Goal: Task Accomplishment & Management: Use online tool/utility

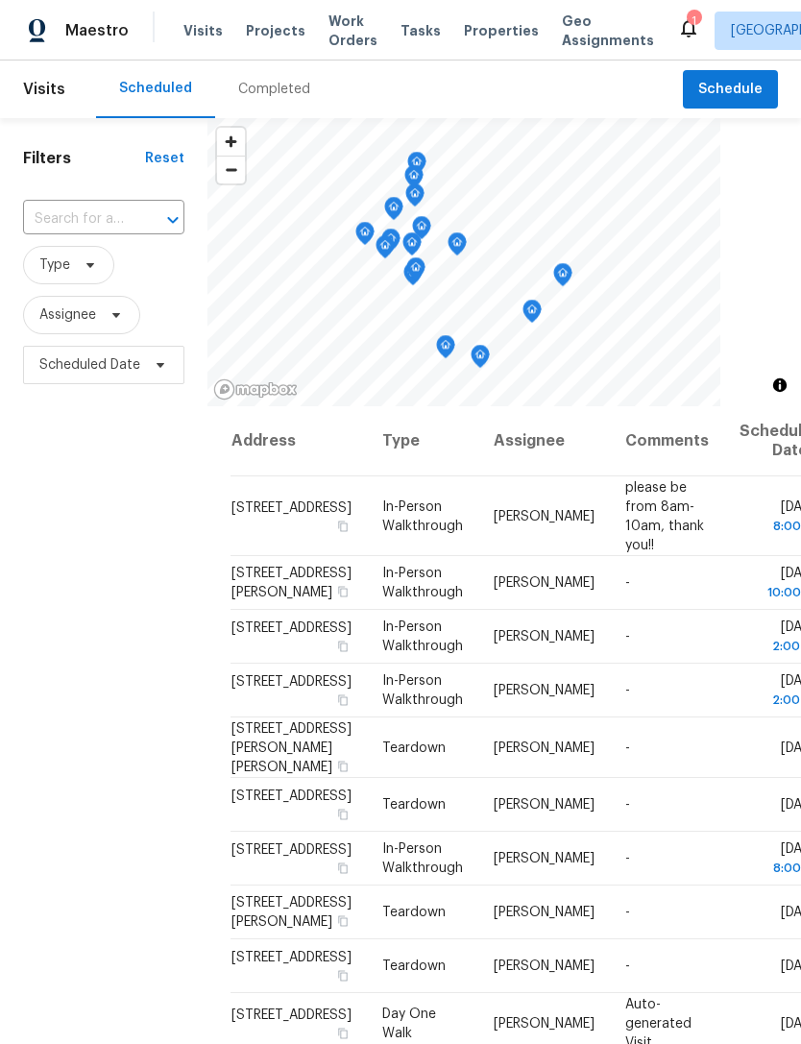
click at [468, 39] on span "Properties" at bounding box center [501, 30] width 75 height 19
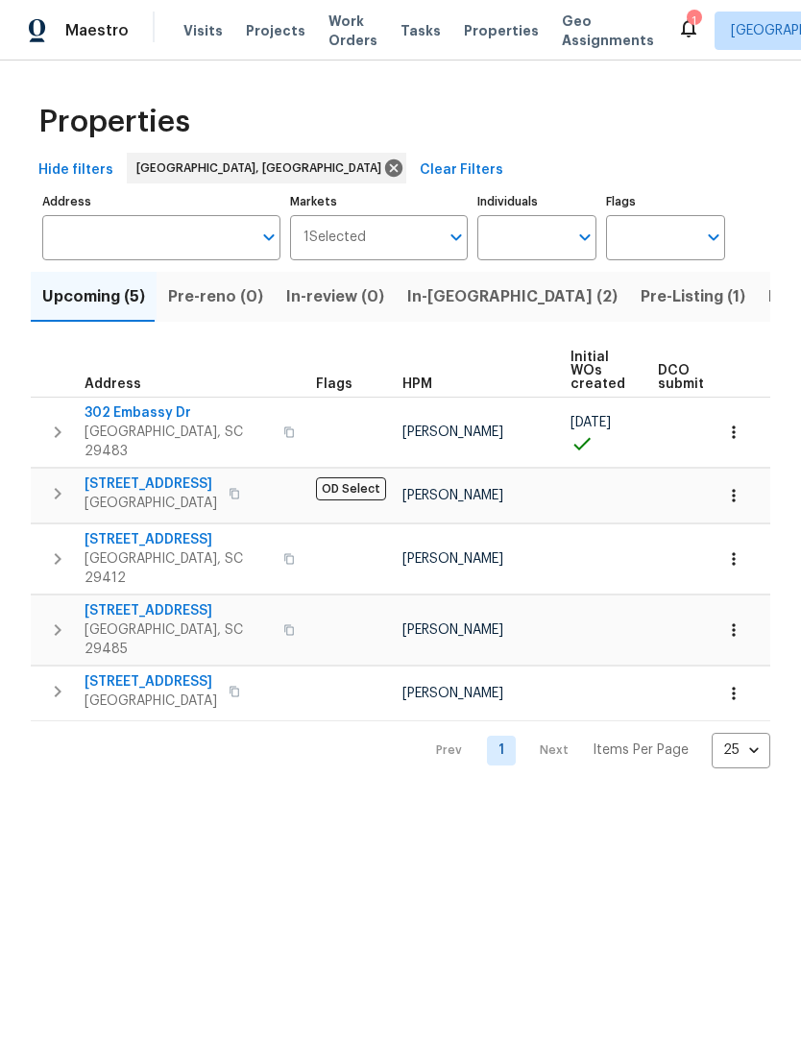
click at [444, 300] on span "In-reno (2)" at bounding box center [512, 296] width 210 height 27
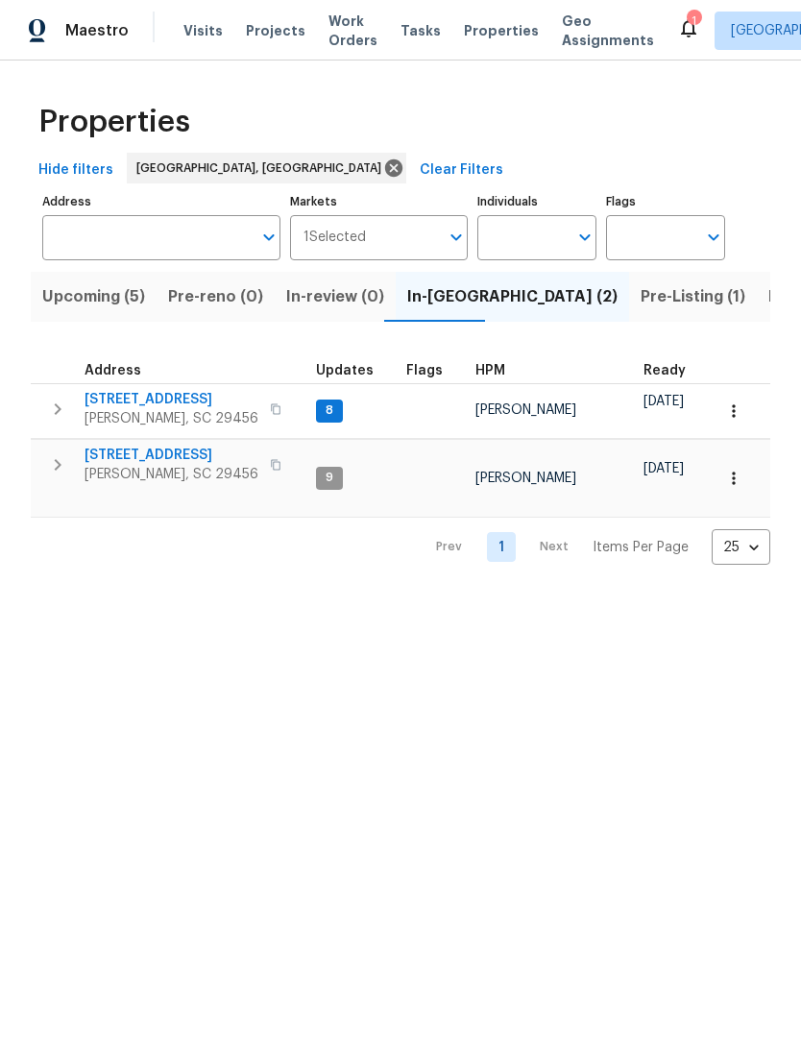
click at [176, 462] on span "3805 Annapolis Way" at bounding box center [172, 455] width 174 height 19
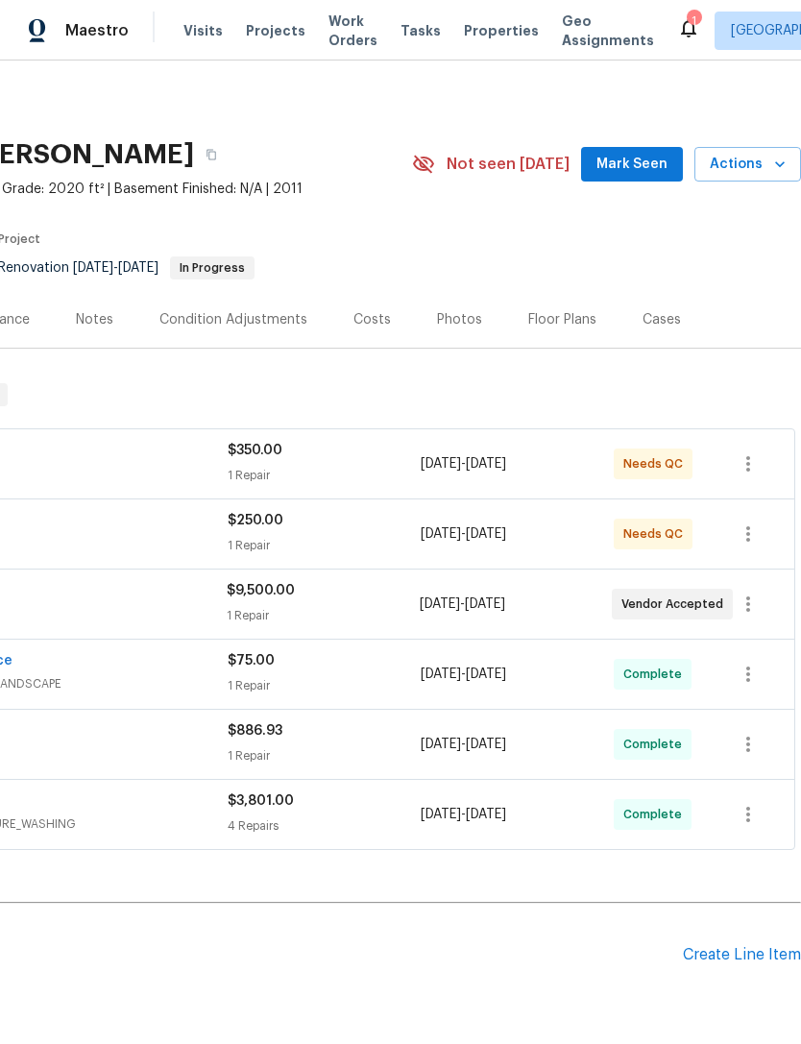
scroll to position [0, 284]
click at [770, 164] on icon "button" at bounding box center [779, 164] width 19 height 19
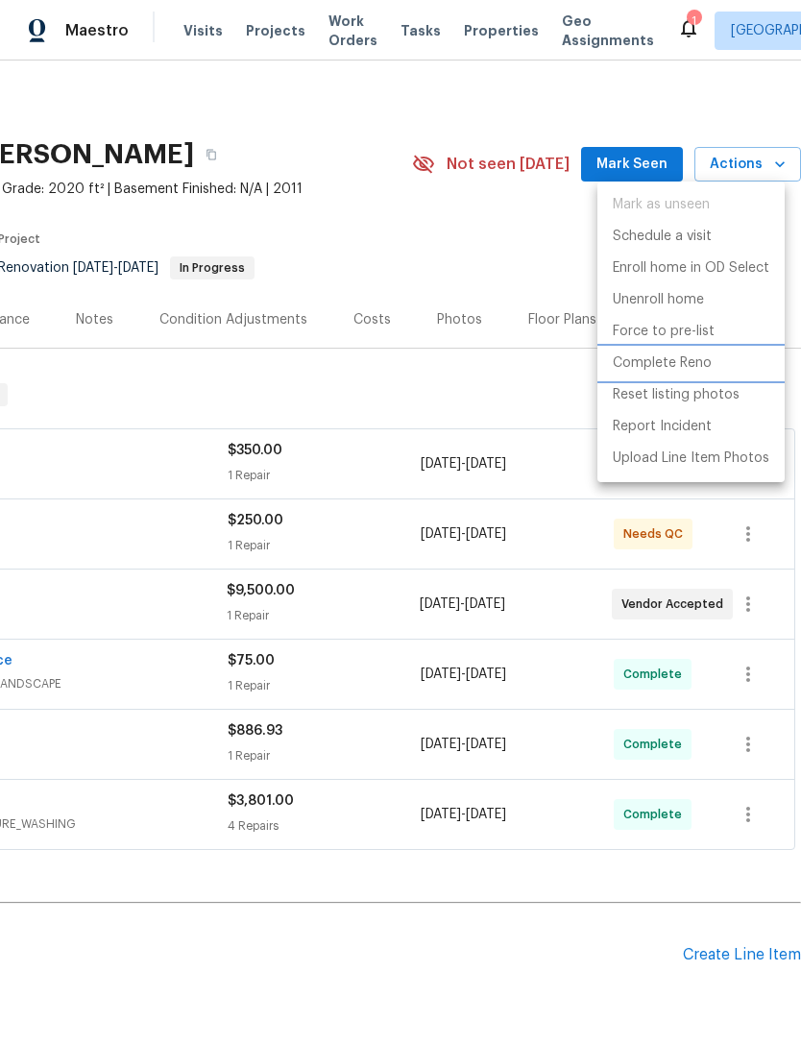
click at [698, 363] on p "Complete Reno" at bounding box center [662, 363] width 99 height 20
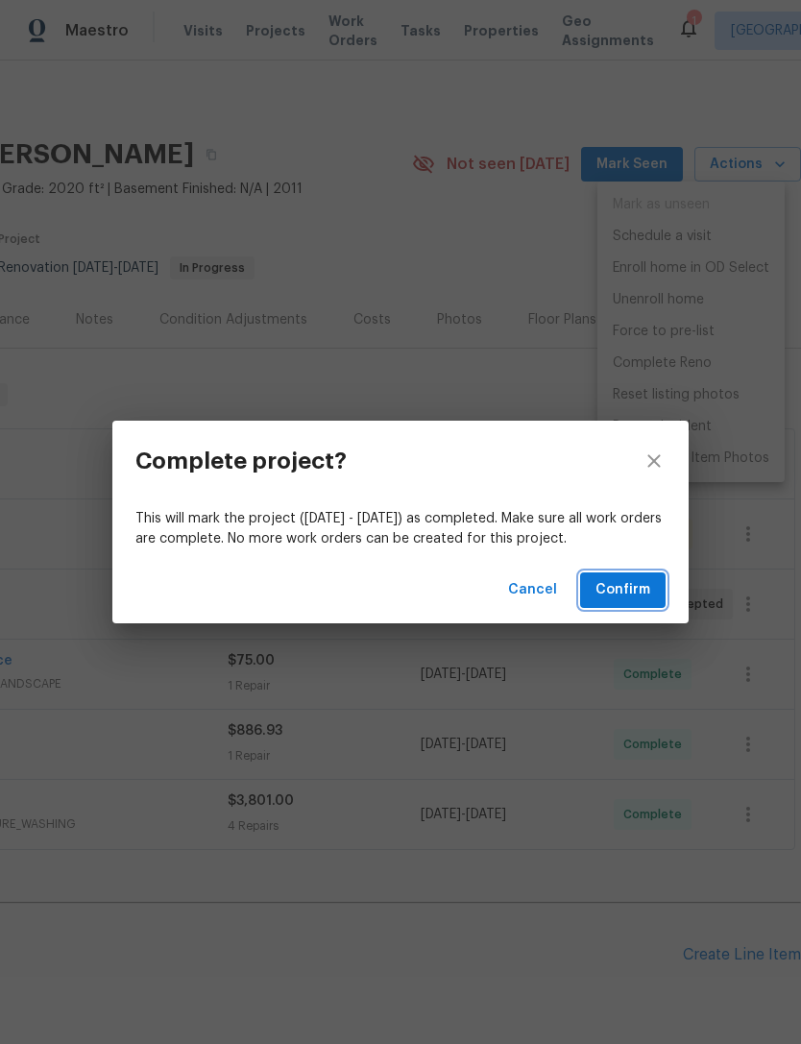
click at [636, 585] on span "Confirm" at bounding box center [622, 590] width 55 height 24
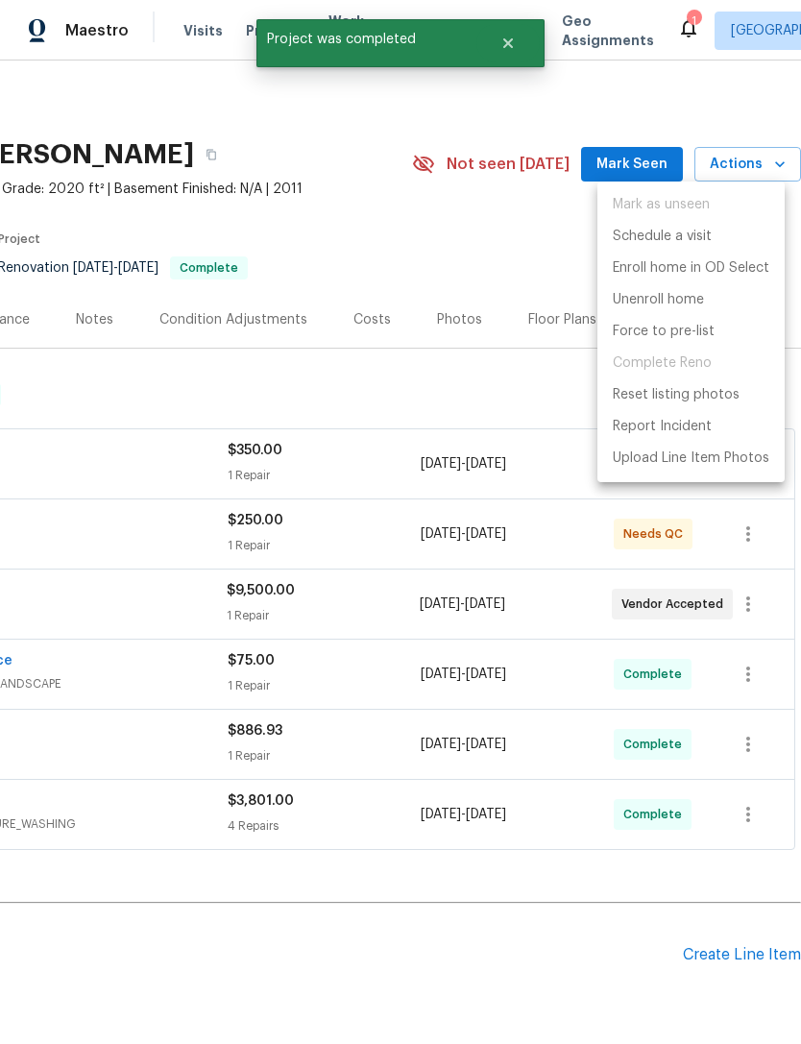
click at [672, 532] on div at bounding box center [400, 522] width 801 height 1044
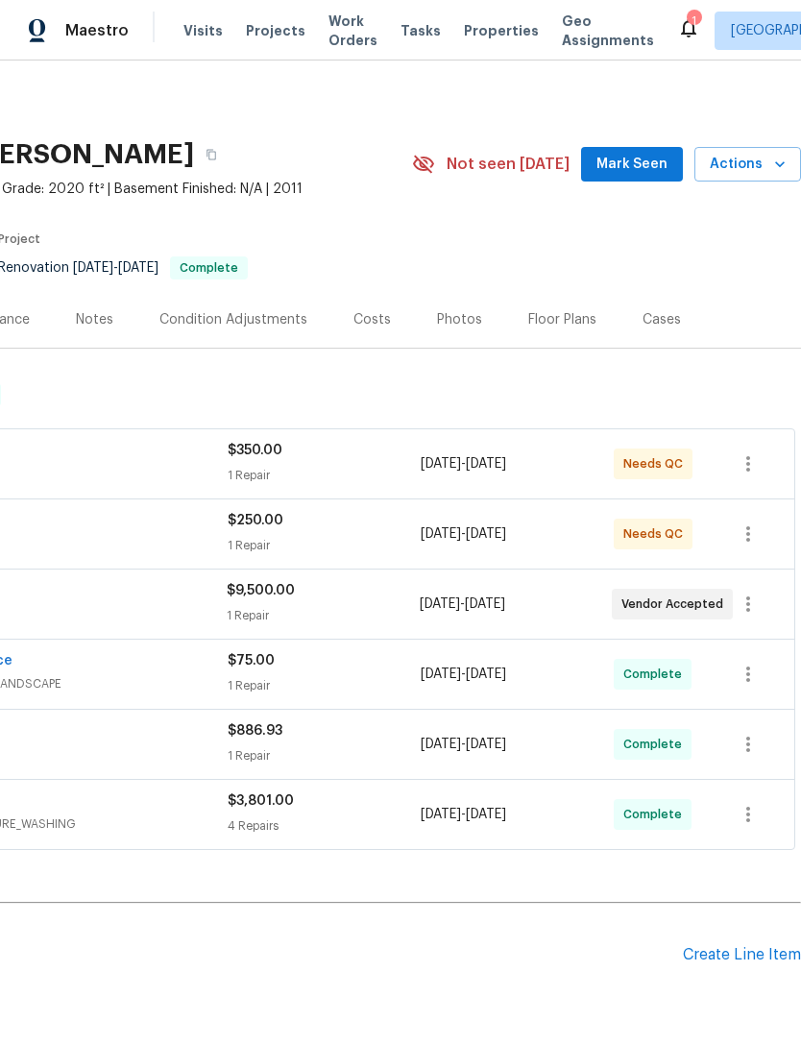
click at [674, 459] on span "Needs QC" at bounding box center [656, 463] width 67 height 19
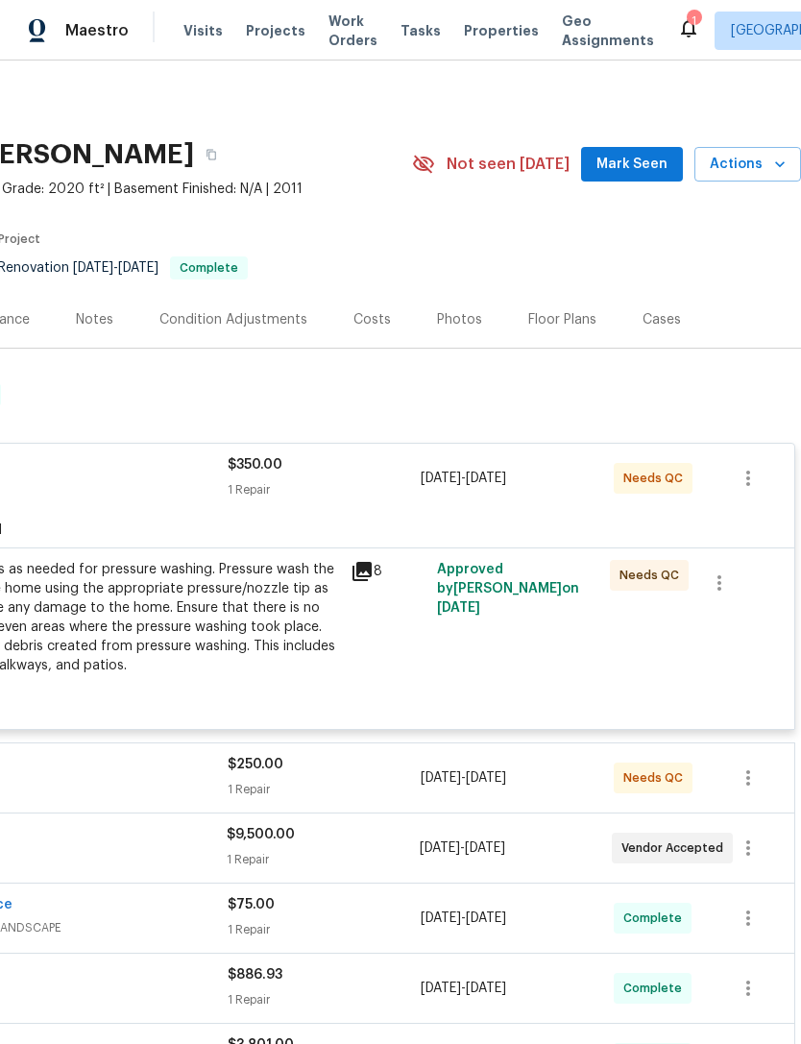
click at [280, 617] on div "Protect areas as needed for pressure washing. Pressure wash the siding on the h…" at bounding box center [128, 617] width 421 height 115
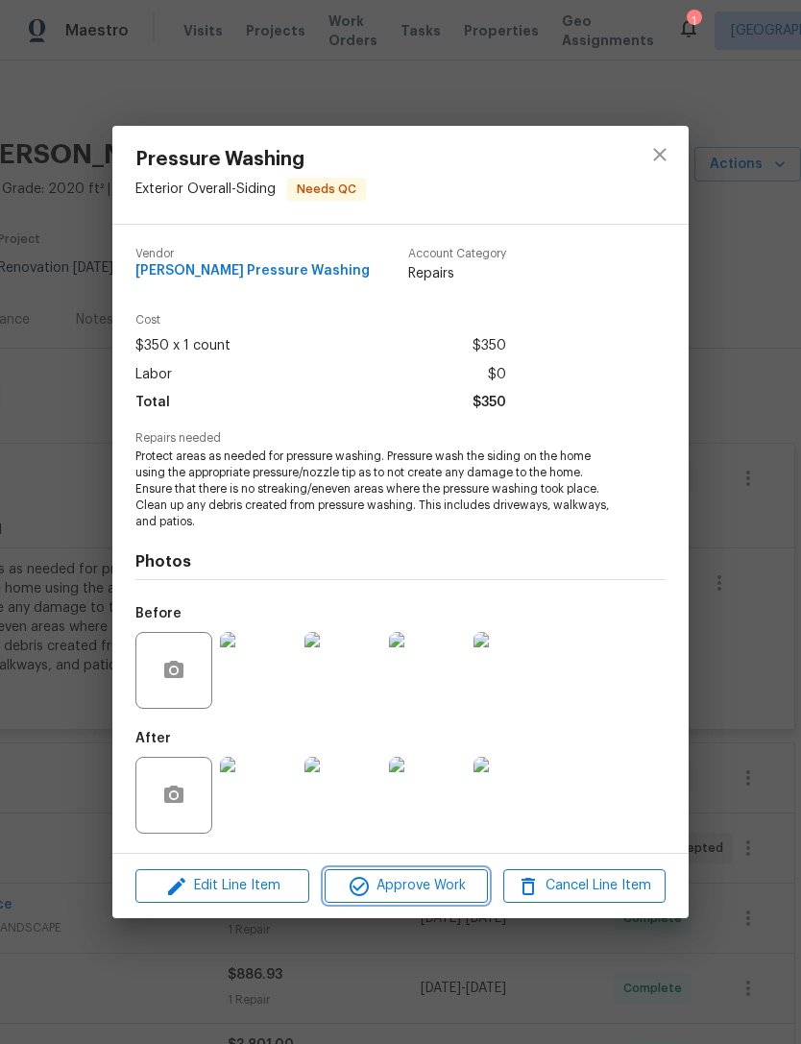
click at [423, 895] on span "Approve Work" at bounding box center [405, 886] width 151 height 24
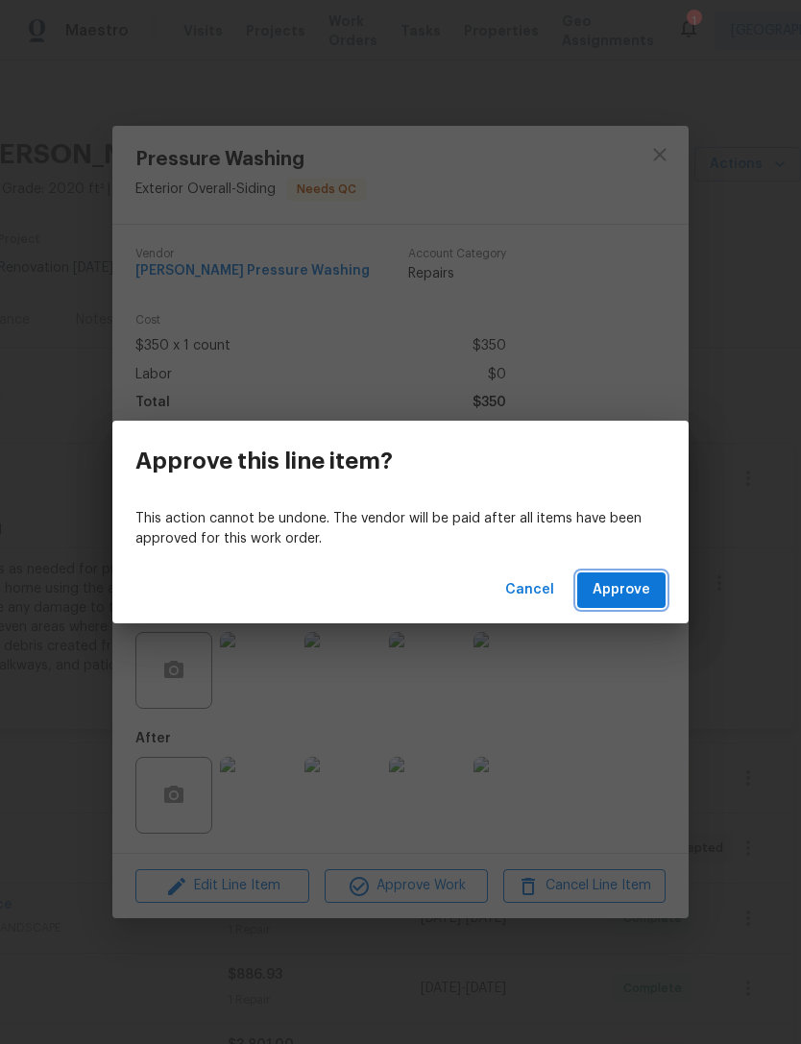
click at [628, 584] on span "Approve" at bounding box center [622, 590] width 58 height 24
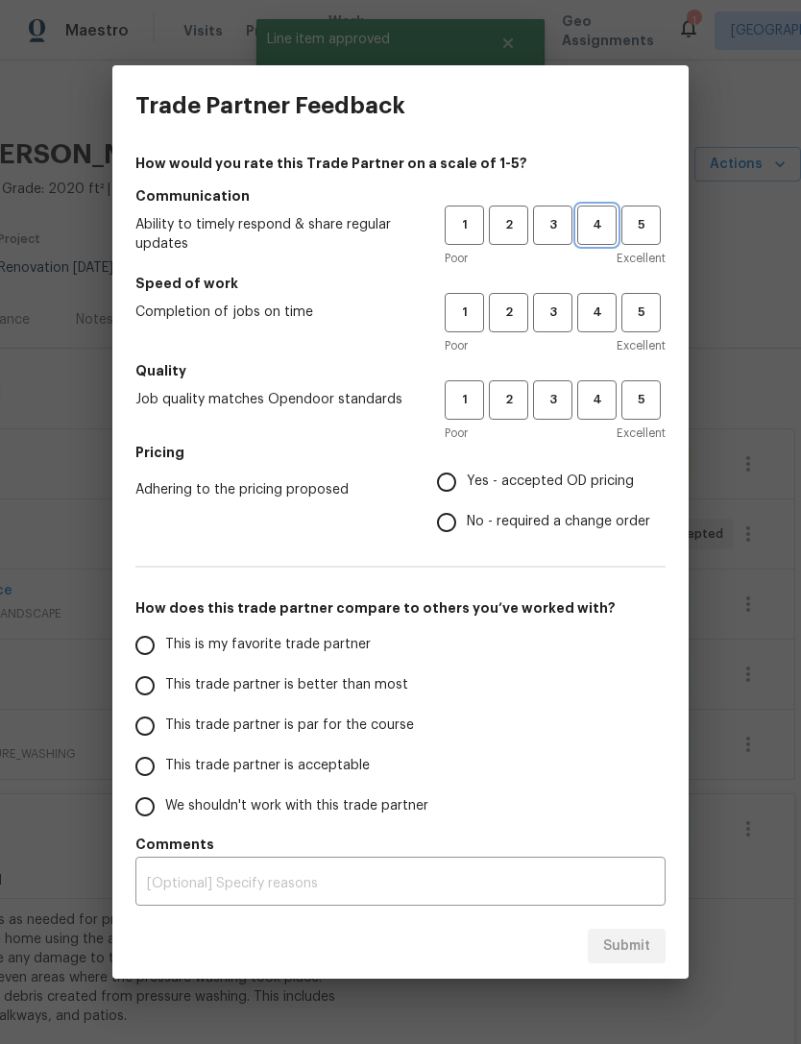
click at [596, 221] on span "4" at bounding box center [597, 225] width 36 height 22
click at [590, 311] on span "4" at bounding box center [597, 313] width 36 height 22
click at [558, 391] on span "3" at bounding box center [553, 400] width 36 height 22
click at [443, 476] on input "Yes - accepted OD pricing" at bounding box center [446, 482] width 40 height 40
radio input "true"
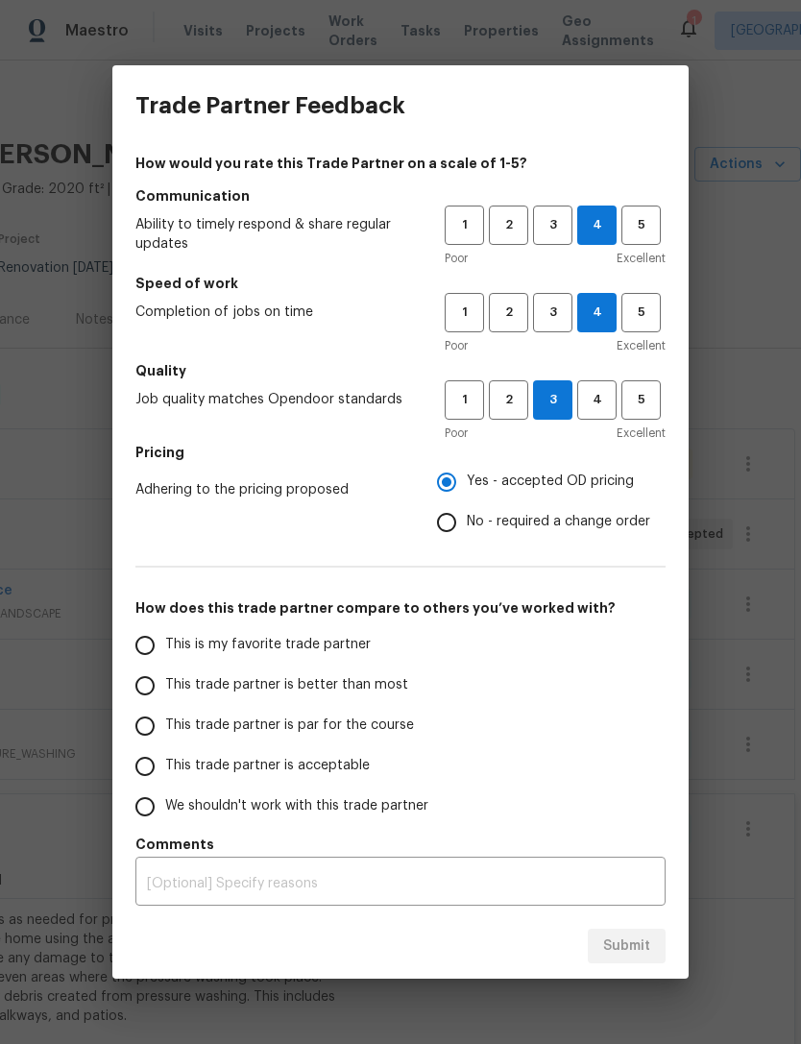
click at [152, 683] on input "This trade partner is better than most" at bounding box center [145, 685] width 40 height 40
click at [617, 941] on span "Submit" at bounding box center [626, 946] width 47 height 24
radio input "true"
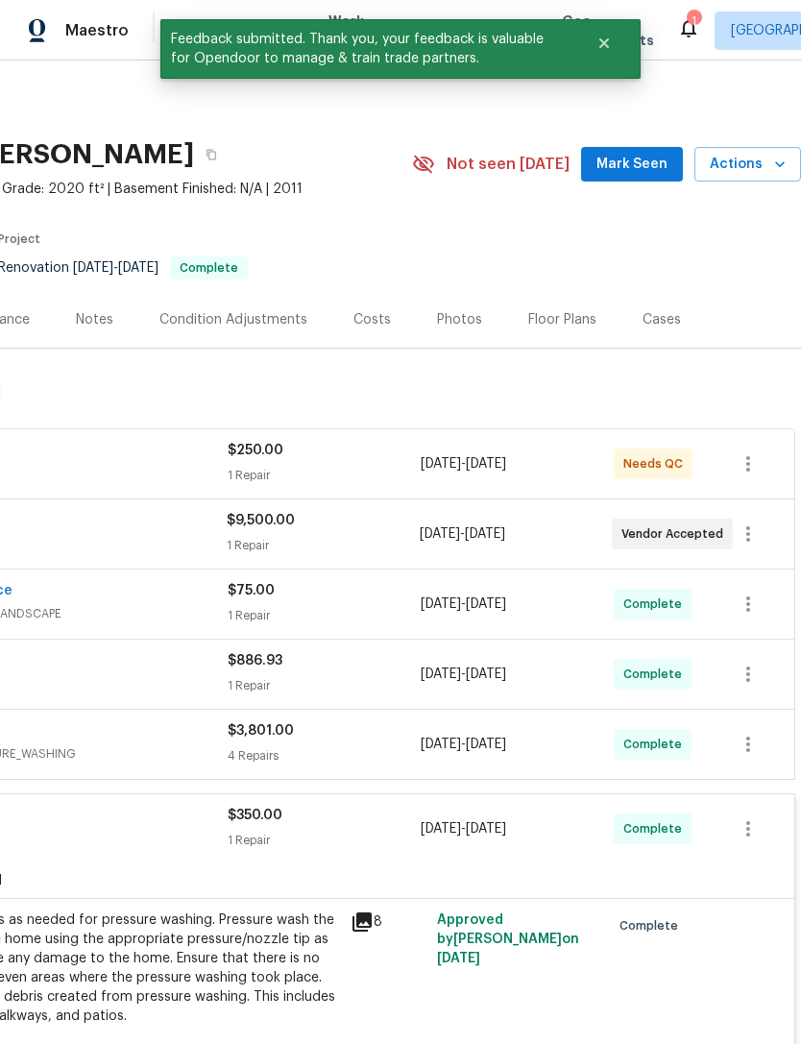
click at [506, 459] on span "9/10/2025" at bounding box center [486, 463] width 40 height 13
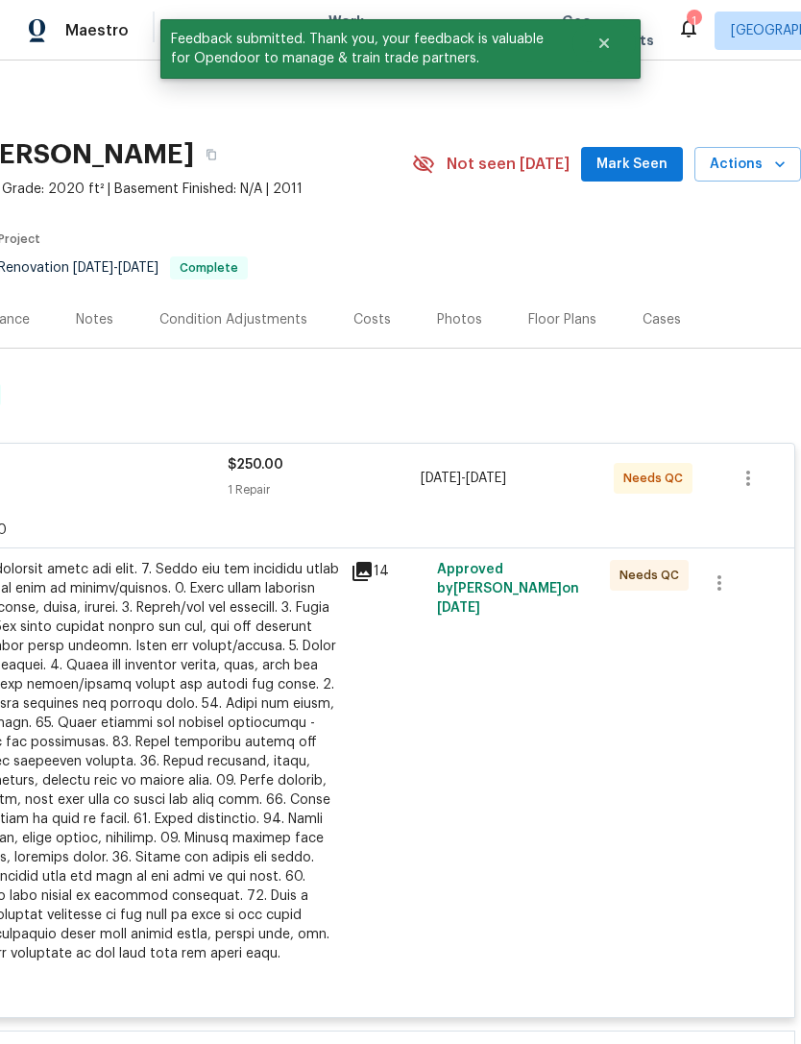
click at [242, 701] on div at bounding box center [128, 761] width 421 height 403
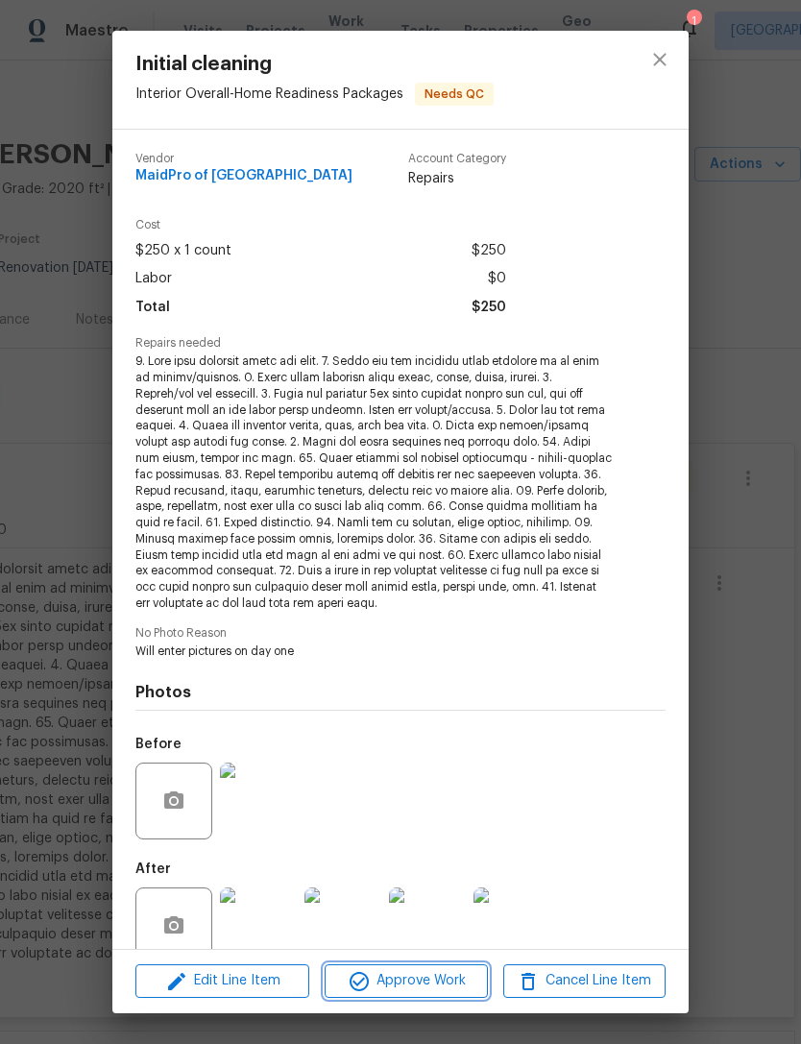
click at [439, 982] on span "Approve Work" at bounding box center [405, 981] width 151 height 24
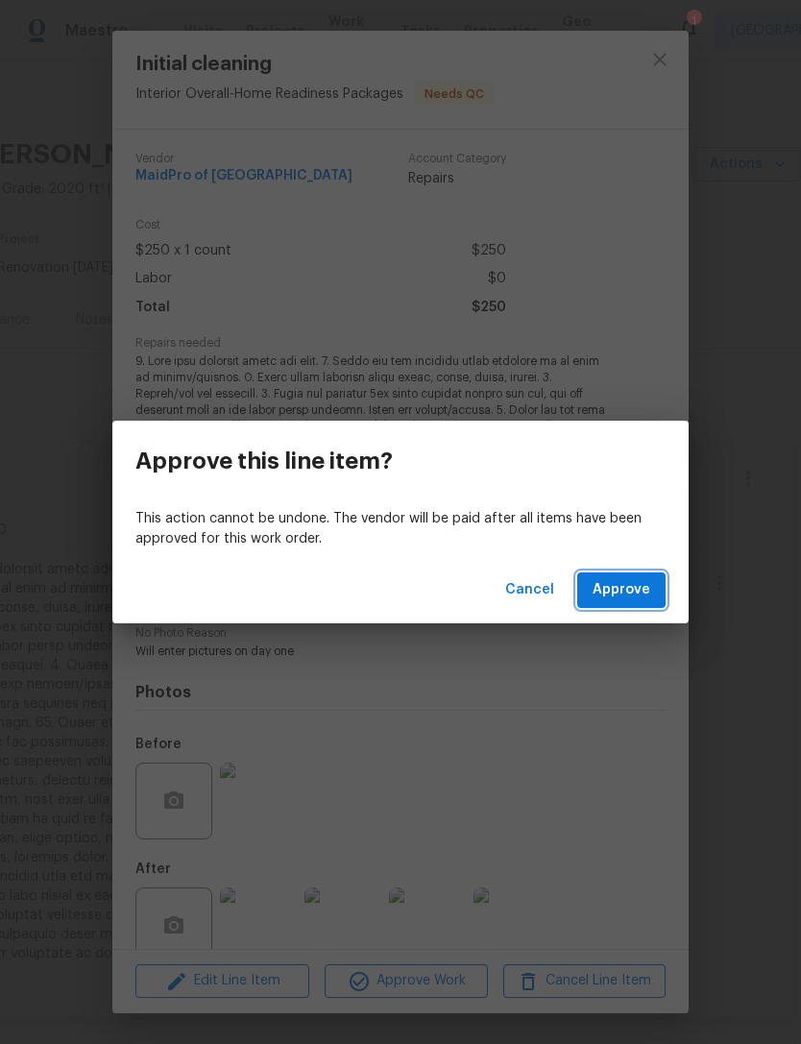
click at [634, 589] on span "Approve" at bounding box center [622, 590] width 58 height 24
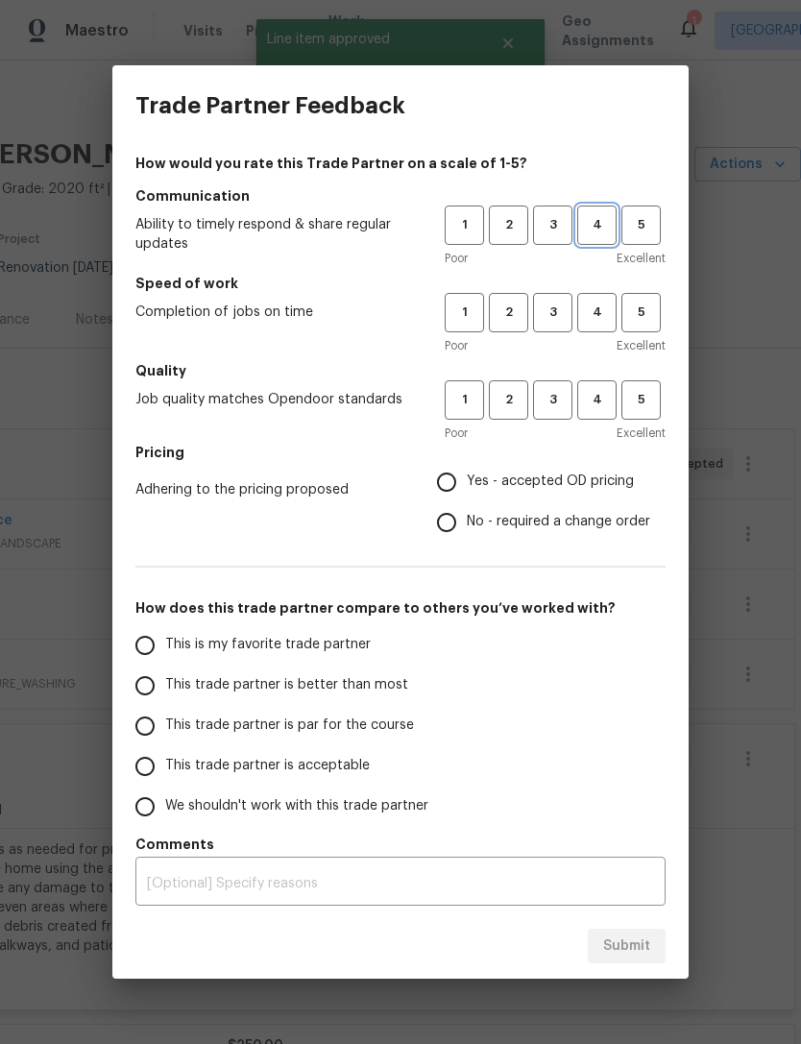
click at [602, 222] on span "4" at bounding box center [597, 225] width 36 height 22
click at [604, 310] on span "4" at bounding box center [597, 313] width 36 height 22
click at [557, 400] on span "3" at bounding box center [553, 400] width 36 height 22
click at [448, 488] on input "Yes - accepted OD pricing" at bounding box center [446, 482] width 40 height 40
radio input "true"
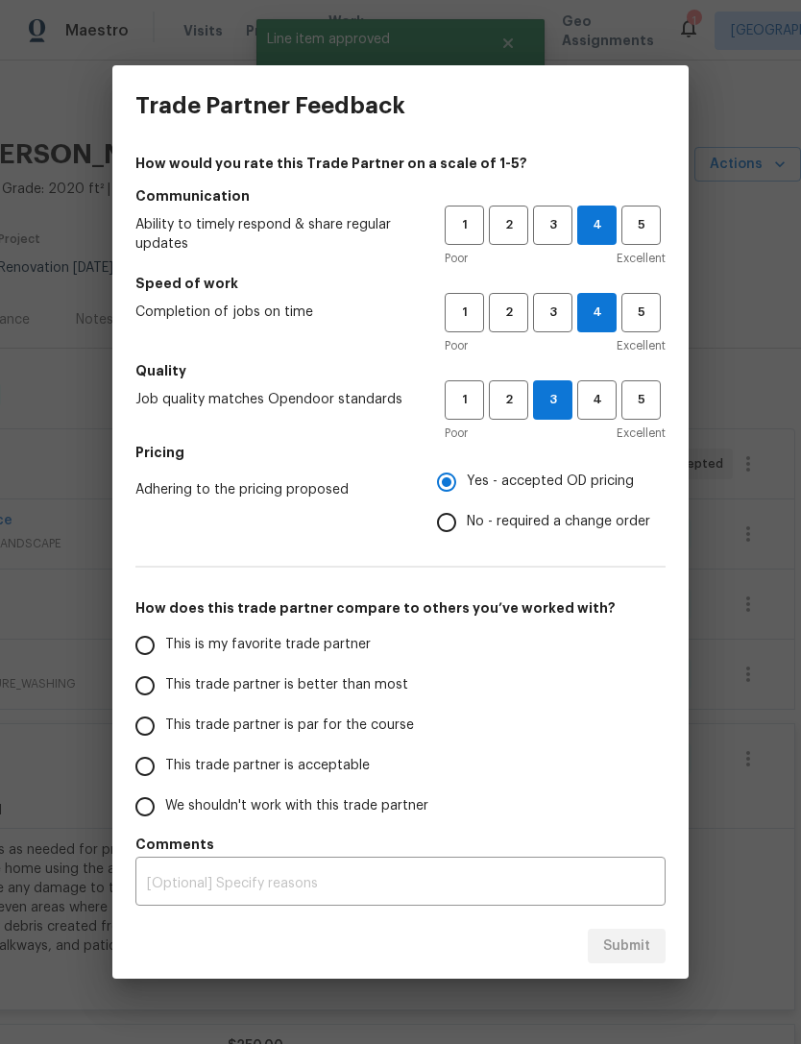
click at [148, 640] on input "This is my favorite trade partner" at bounding box center [145, 645] width 40 height 40
radio input "false"
click at [158, 694] on input "This trade partner is better than most" at bounding box center [145, 685] width 40 height 40
click at [632, 960] on button "Submit" at bounding box center [627, 947] width 78 height 36
radio input "true"
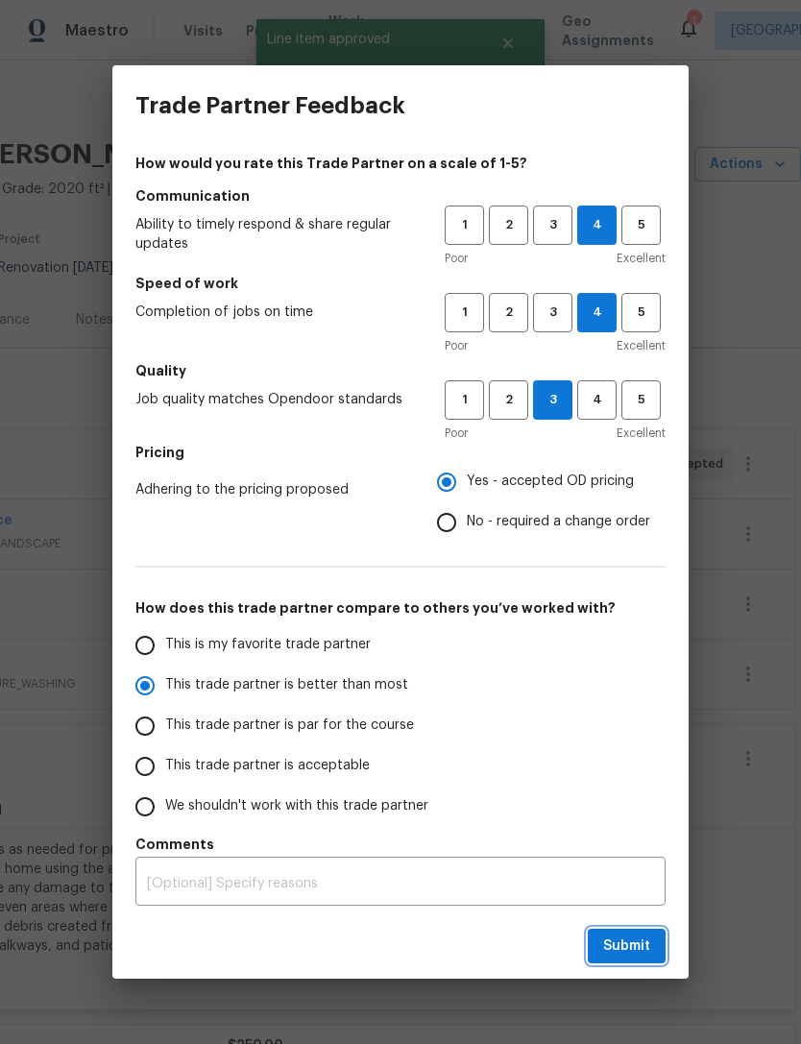
radio input "false"
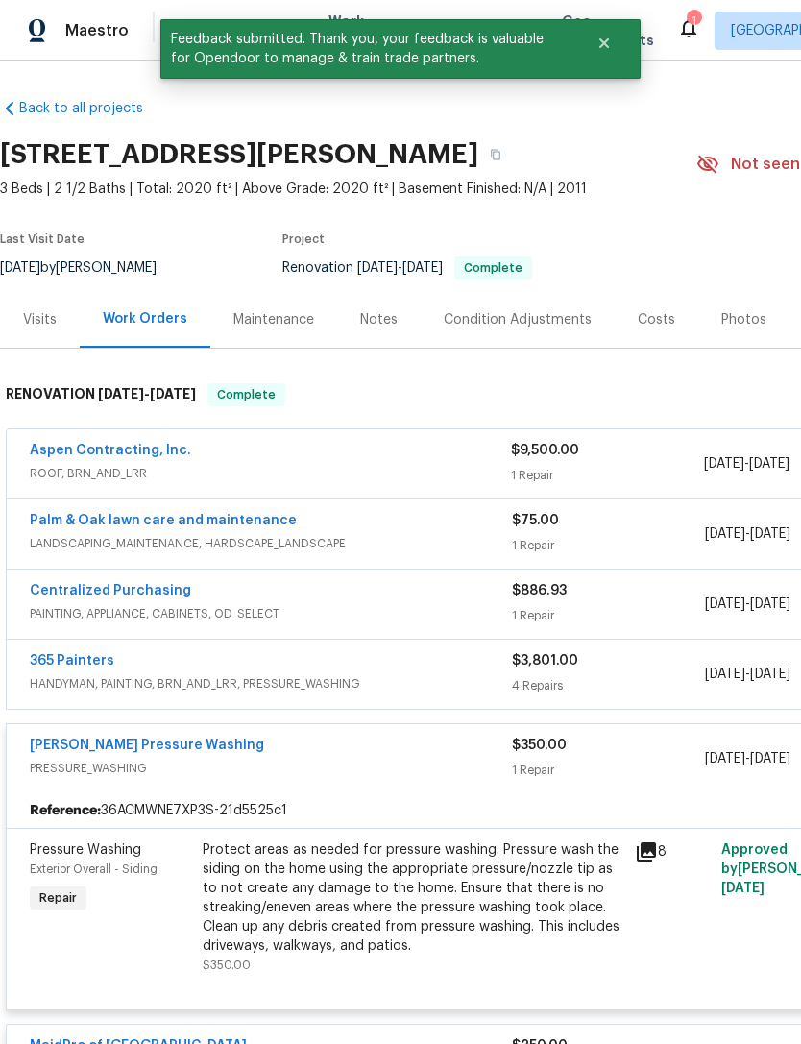
scroll to position [0, 0]
click at [141, 448] on link "Aspen Contracting, Inc." at bounding box center [110, 450] width 161 height 13
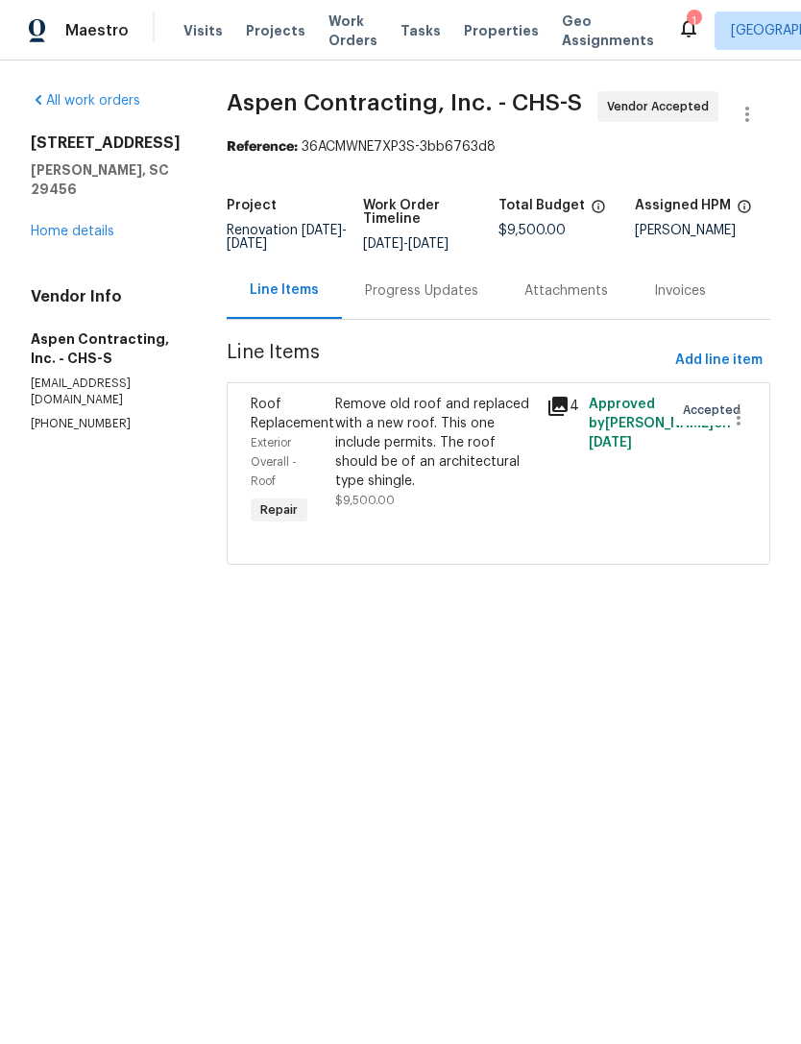
click at [453, 280] on div "Progress Updates" at bounding box center [421, 290] width 159 height 57
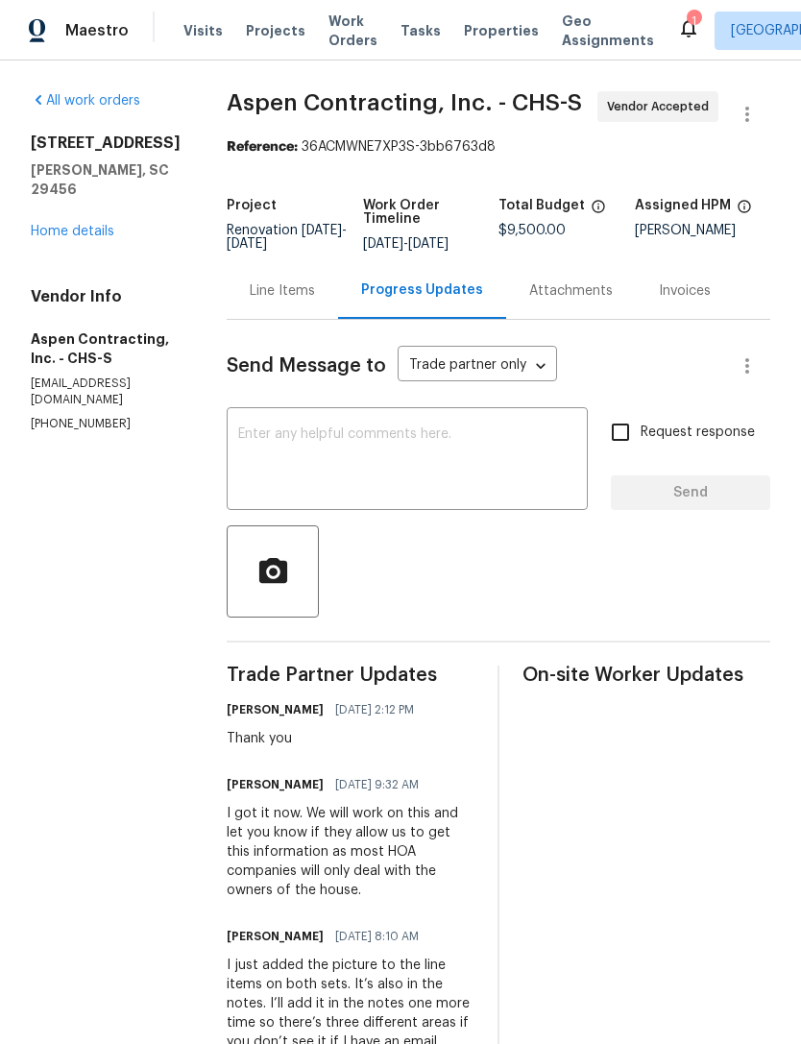
click at [381, 431] on textarea at bounding box center [407, 460] width 338 height 67
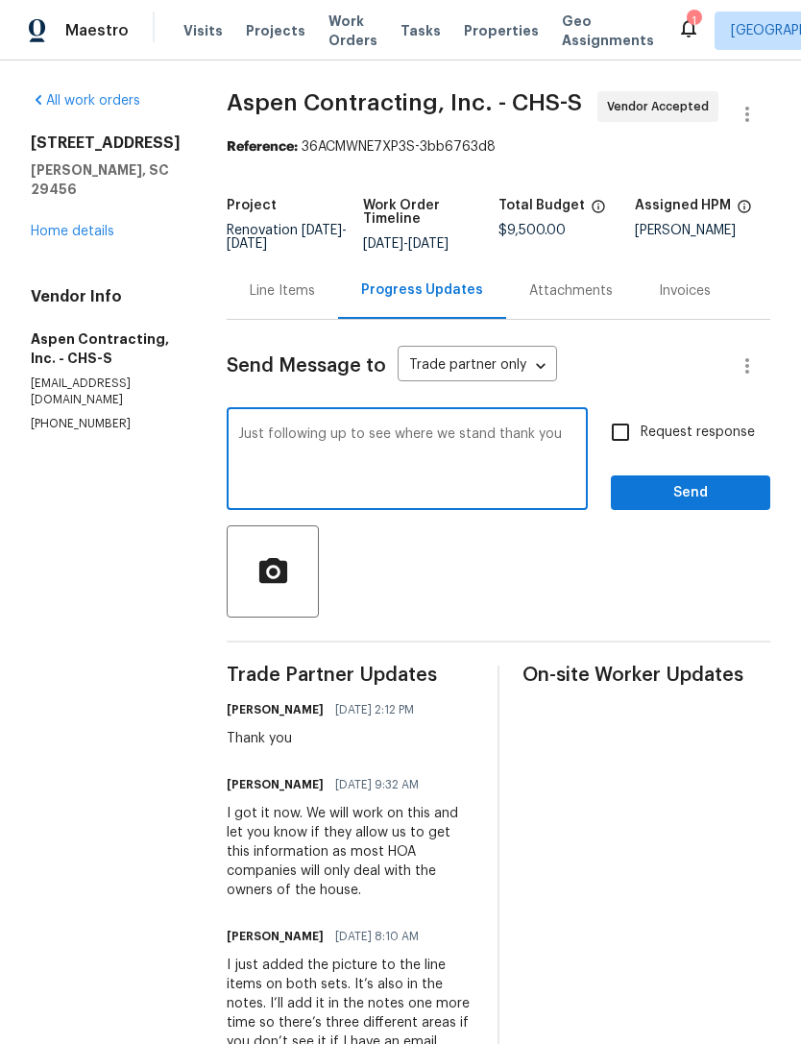
type textarea "Just following up to see where we stand thank you"
click at [624, 440] on input "Request response" at bounding box center [620, 432] width 40 height 40
checkbox input "true"
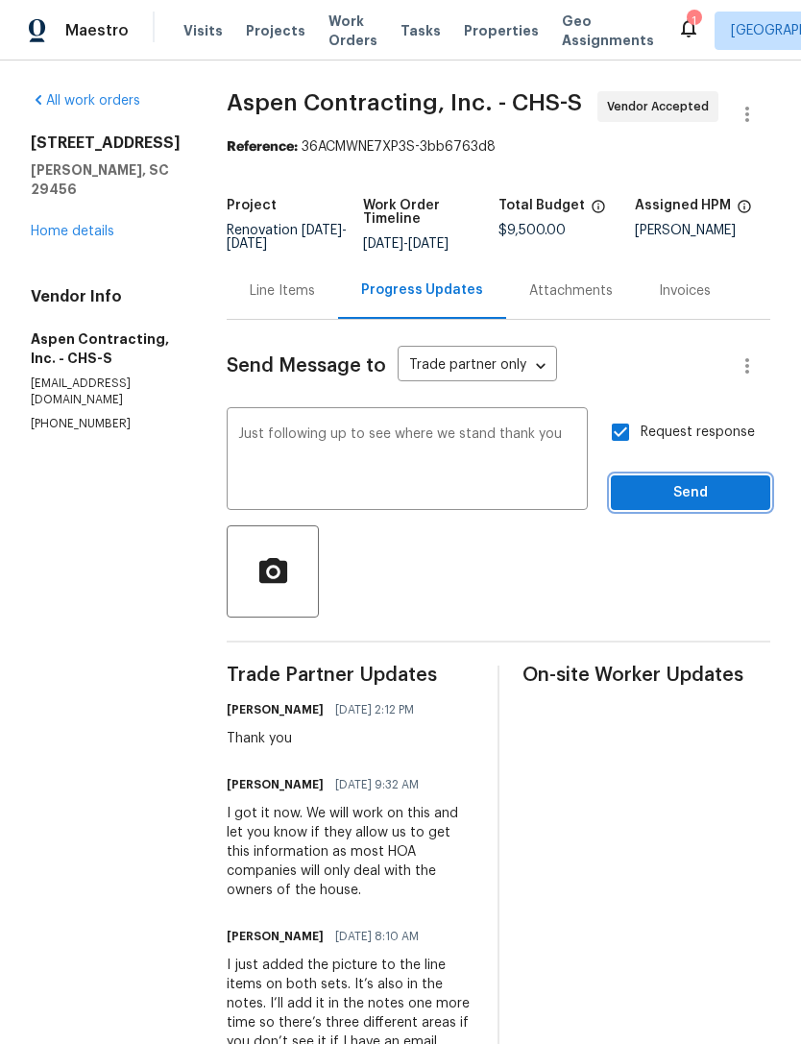
click at [694, 490] on span "Send" at bounding box center [690, 493] width 129 height 24
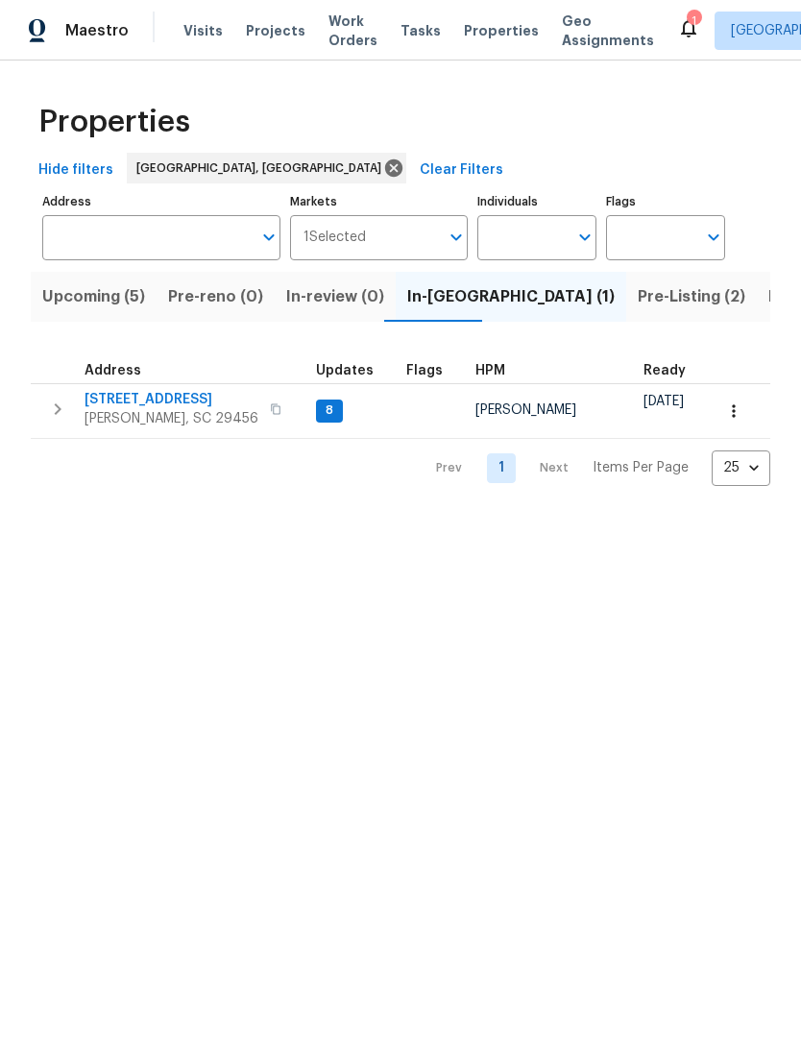
click at [190, 410] on span "[PERSON_NAME], SC 29456" at bounding box center [172, 418] width 174 height 19
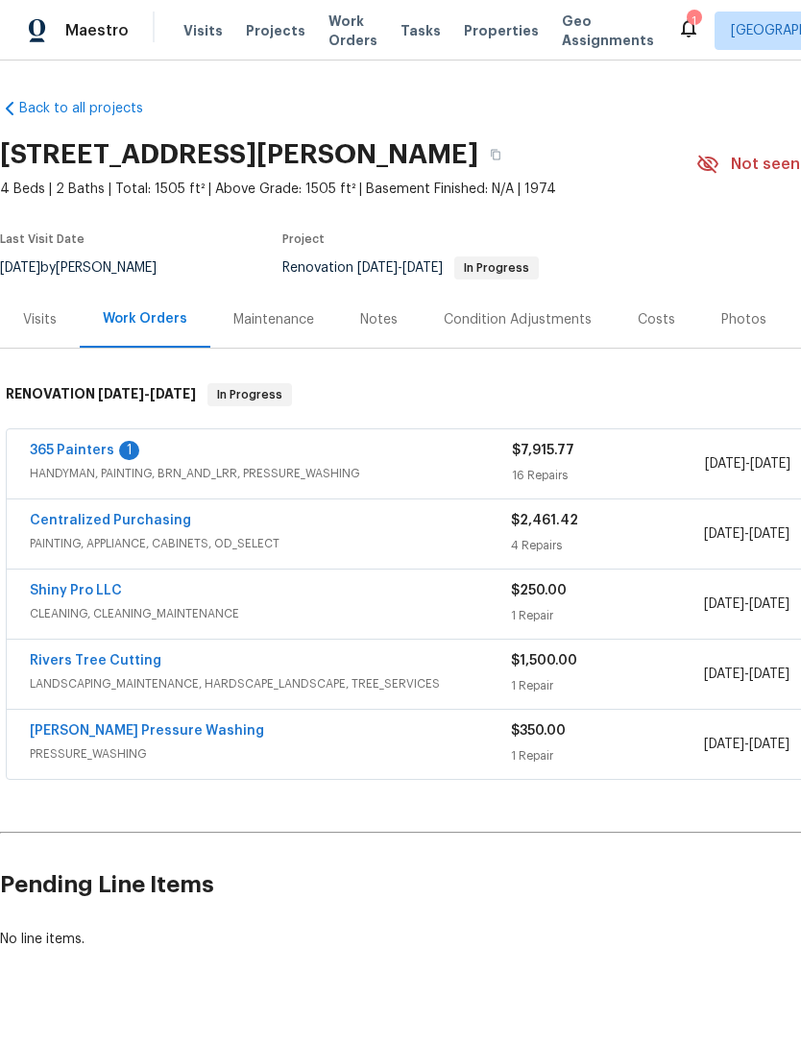
click at [170, 655] on div "Rivers Tree Cutting" at bounding box center [270, 662] width 481 height 23
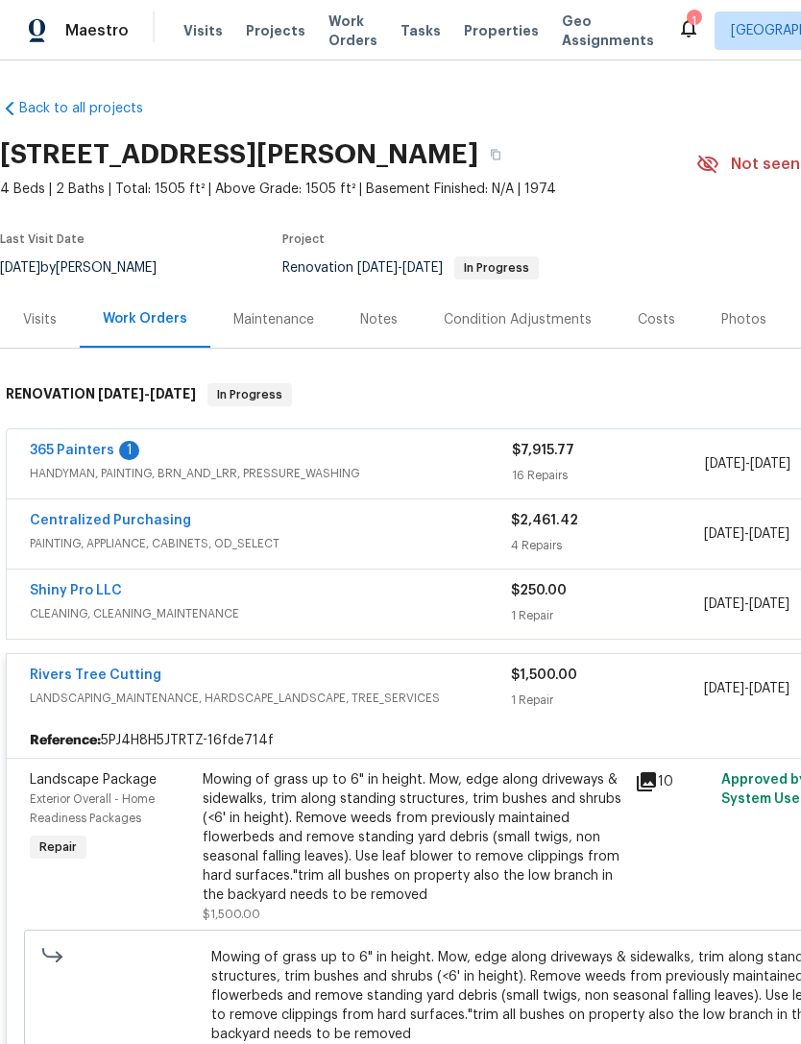
click at [303, 680] on div "Rivers Tree Cutting" at bounding box center [270, 676] width 481 height 23
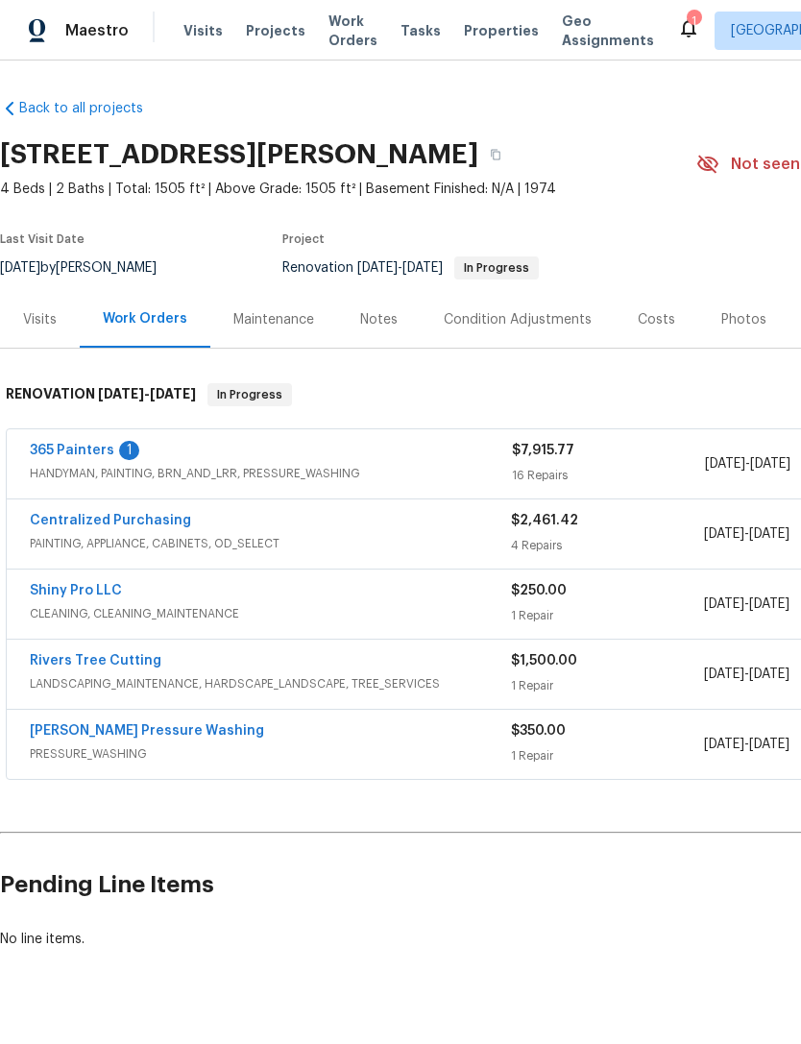
click at [374, 679] on span "LANDSCAPING_MAINTENANCE, HARDSCAPE_LANDSCAPE, TREE_SERVICES" at bounding box center [270, 683] width 481 height 19
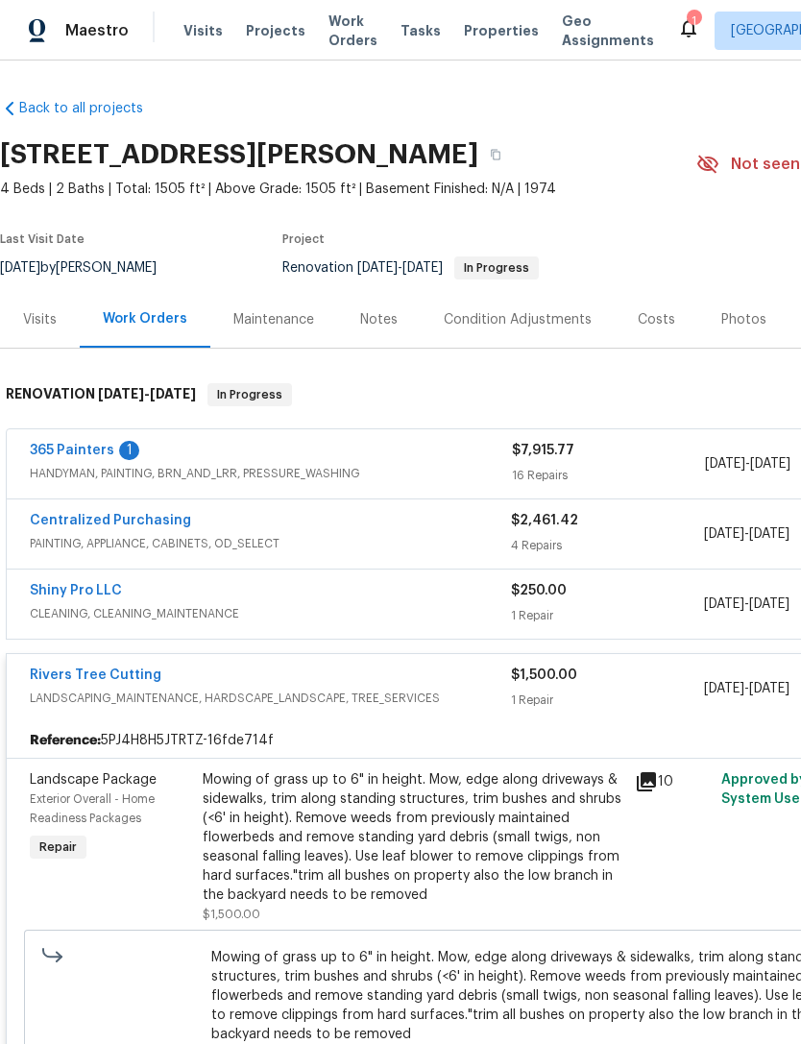
click at [475, 802] on div "Mowing of grass up to 6" in height. Mow, edge along driveways & sidewalks, trim…" at bounding box center [413, 837] width 421 height 134
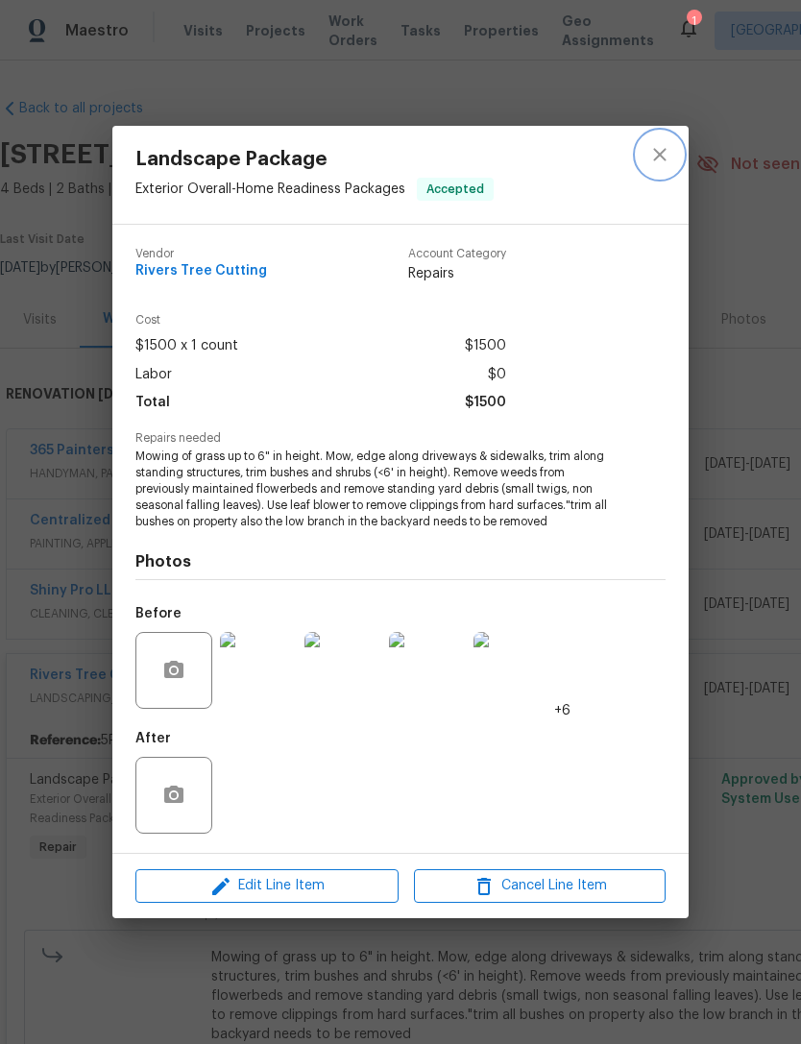
click at [661, 154] on icon "close" at bounding box center [659, 155] width 12 height 12
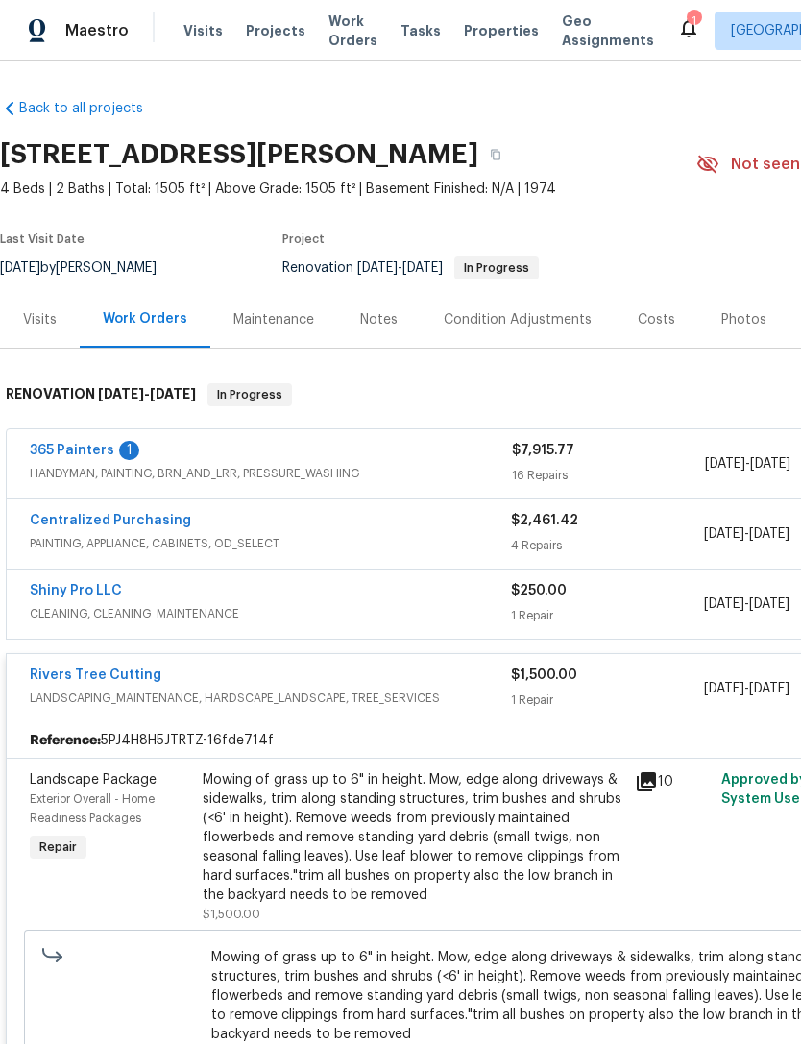
click at [472, 23] on span "Properties" at bounding box center [501, 30] width 75 height 19
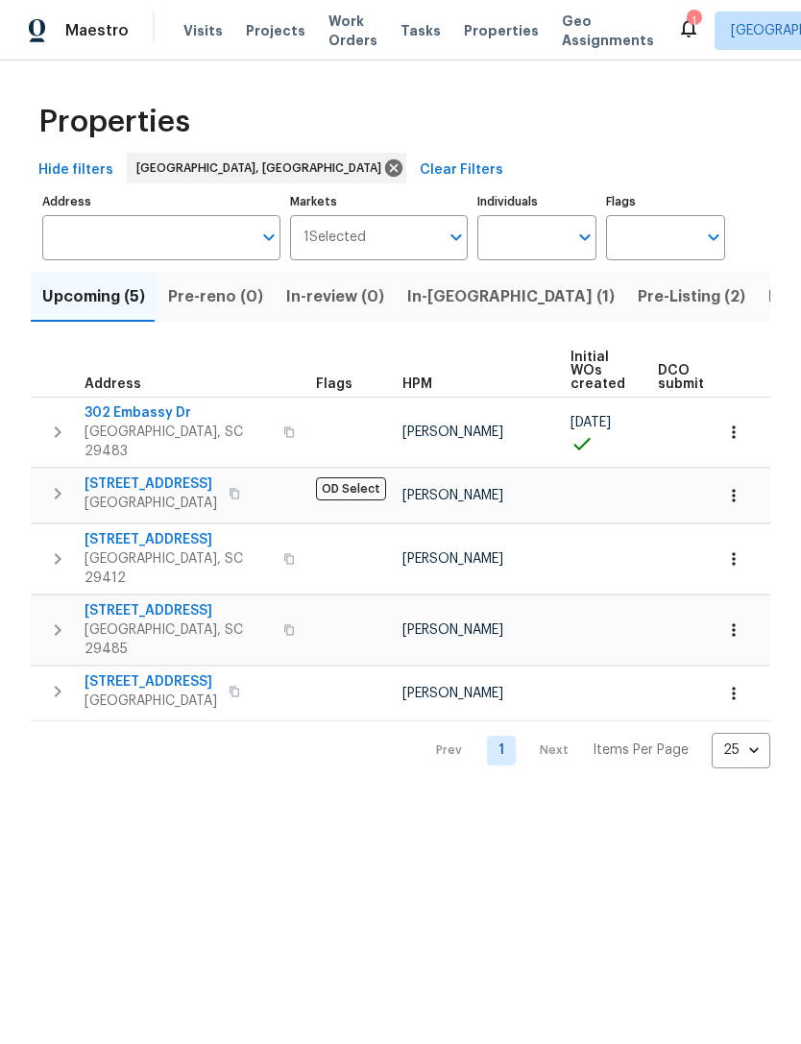
click at [638, 291] on span "Pre-Listing (2)" at bounding box center [692, 296] width 108 height 27
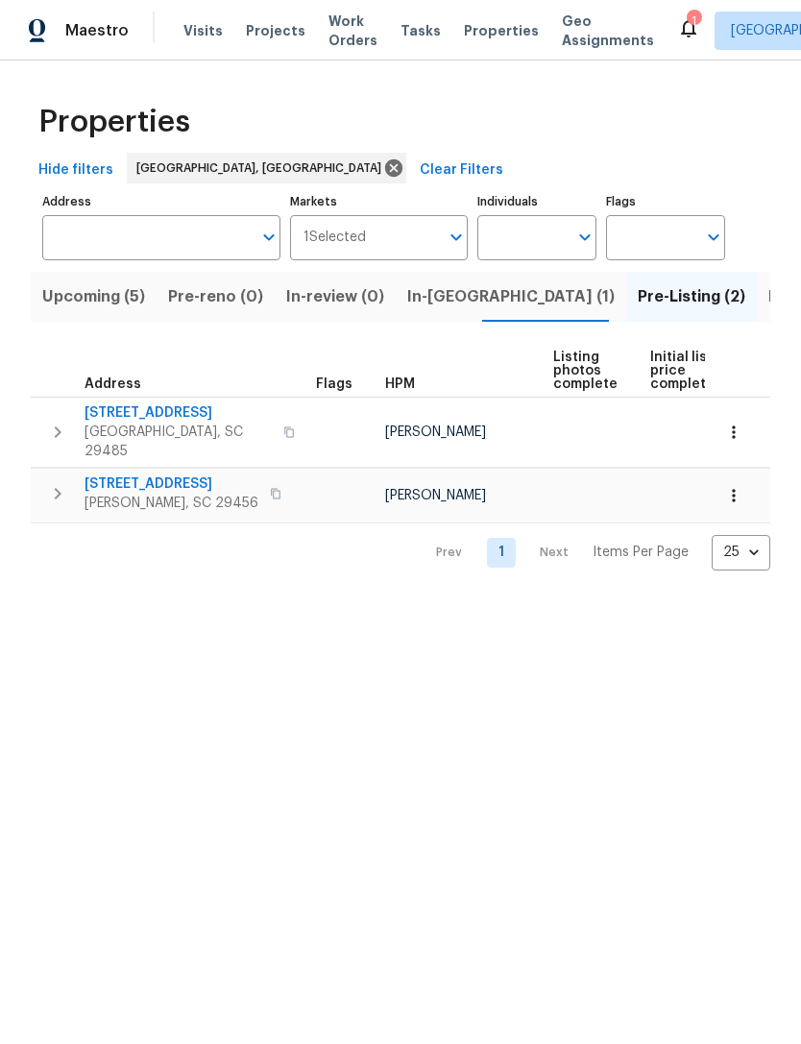
click at [734, 486] on icon "button" at bounding box center [733, 495] width 19 height 19
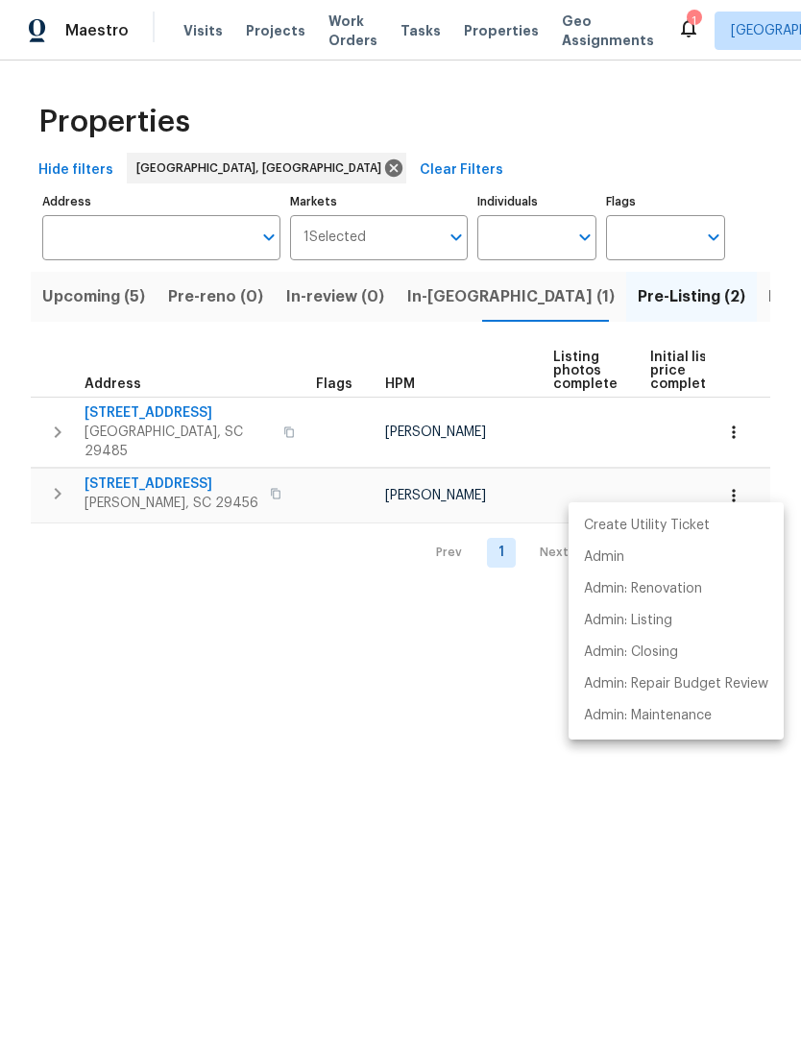
click at [606, 809] on div at bounding box center [400, 522] width 801 height 1044
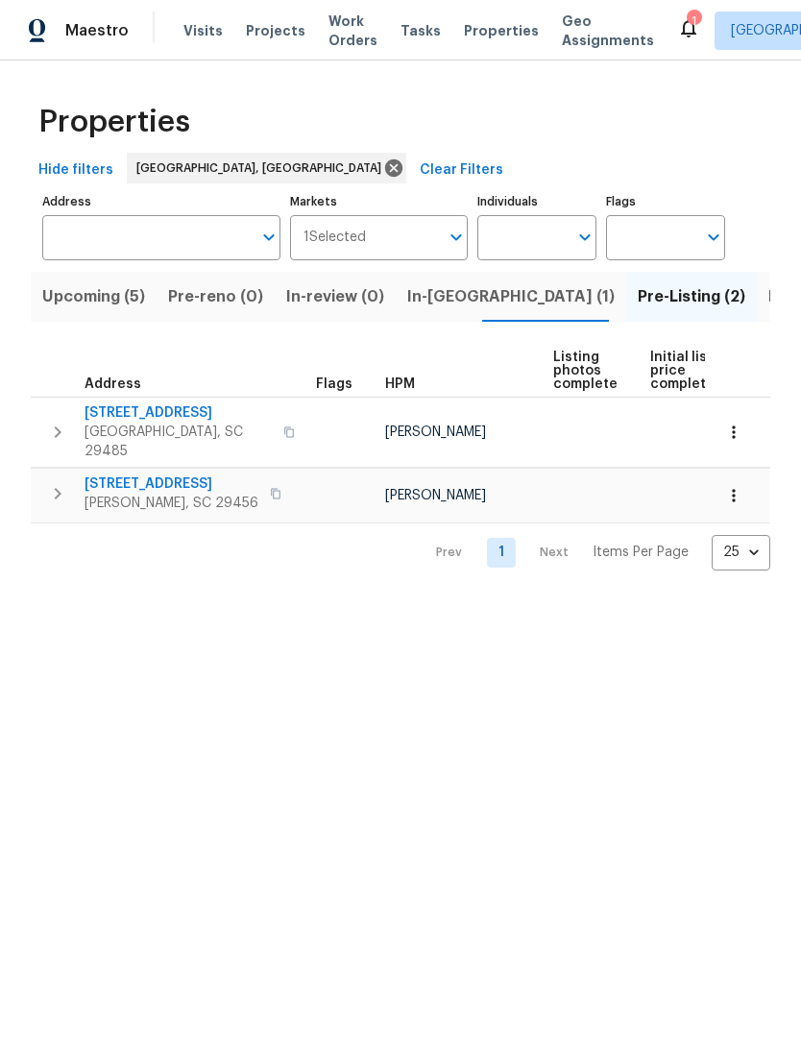
click at [177, 474] on span "[STREET_ADDRESS]" at bounding box center [172, 483] width 174 height 19
click at [334, 39] on span "Work Orders" at bounding box center [352, 31] width 49 height 38
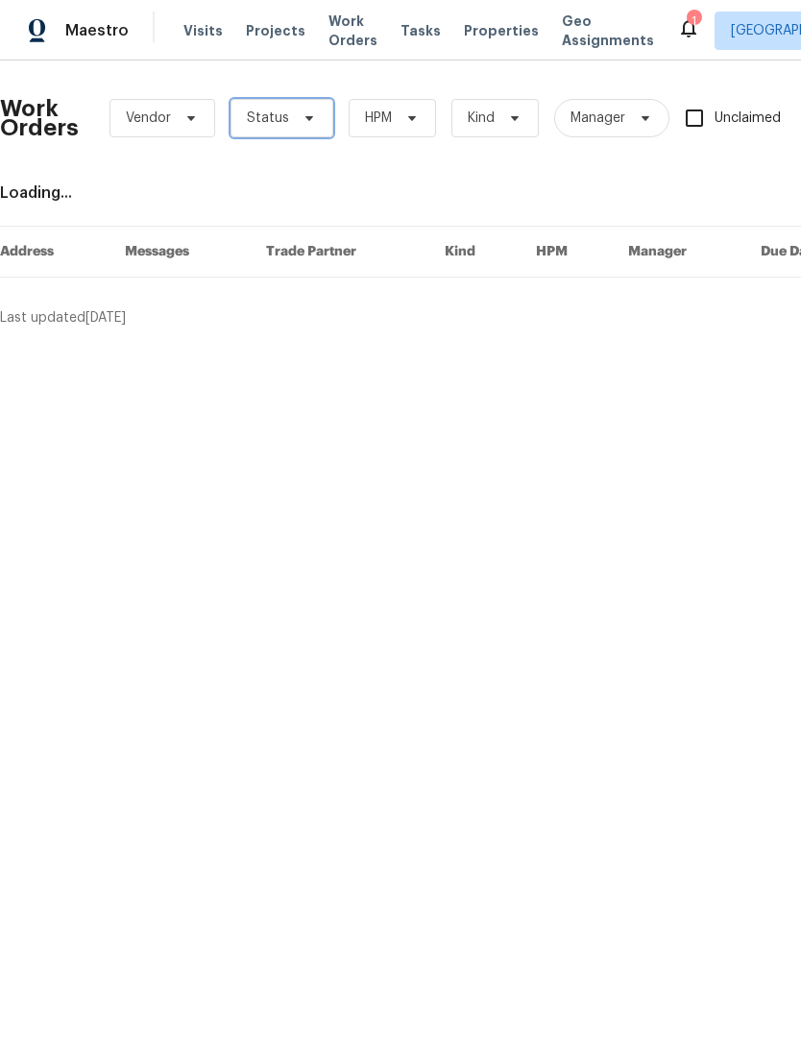
click at [307, 129] on span "Status" at bounding box center [281, 118] width 103 height 38
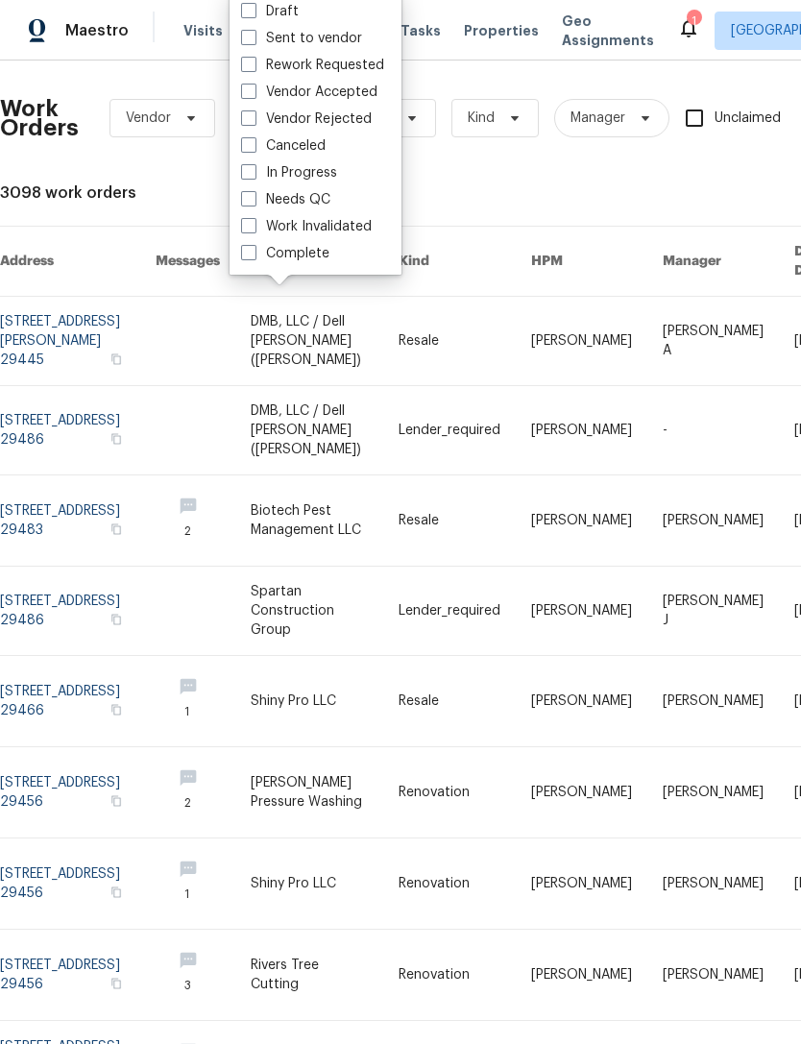
click at [248, 205] on span at bounding box center [248, 198] width 15 height 15
click at [248, 203] on input "Needs QC" at bounding box center [247, 196] width 12 height 12
checkbox input "true"
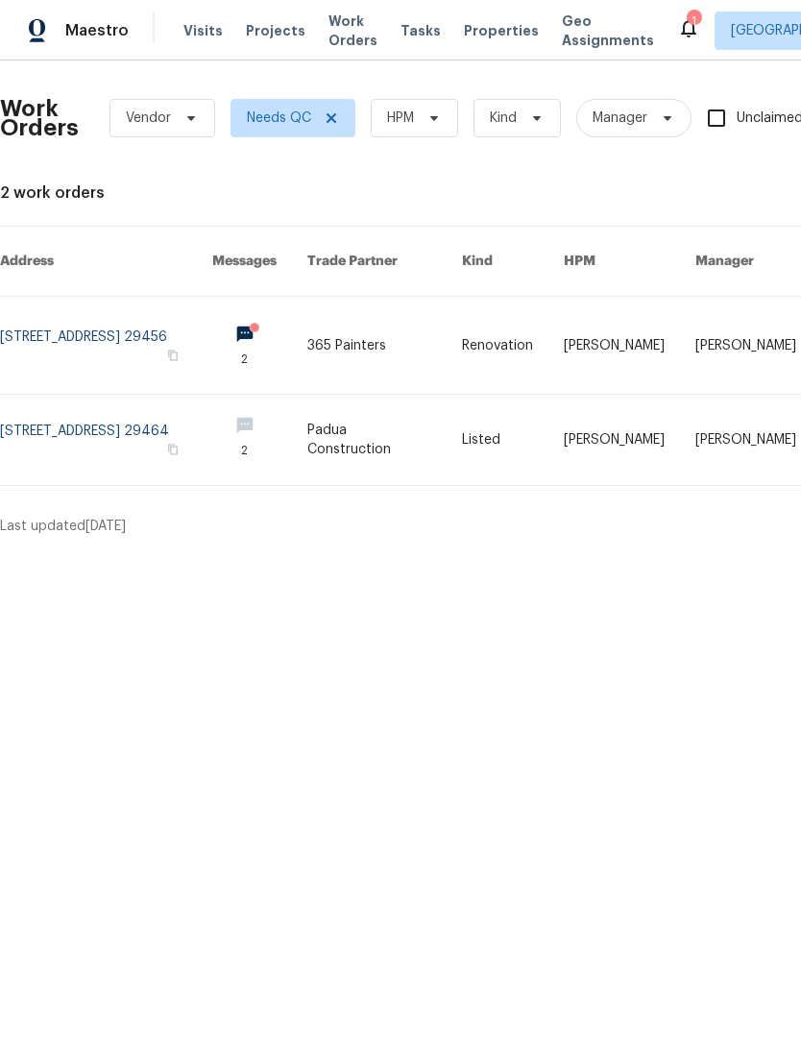
click at [681, 36] on icon at bounding box center [688, 28] width 15 height 19
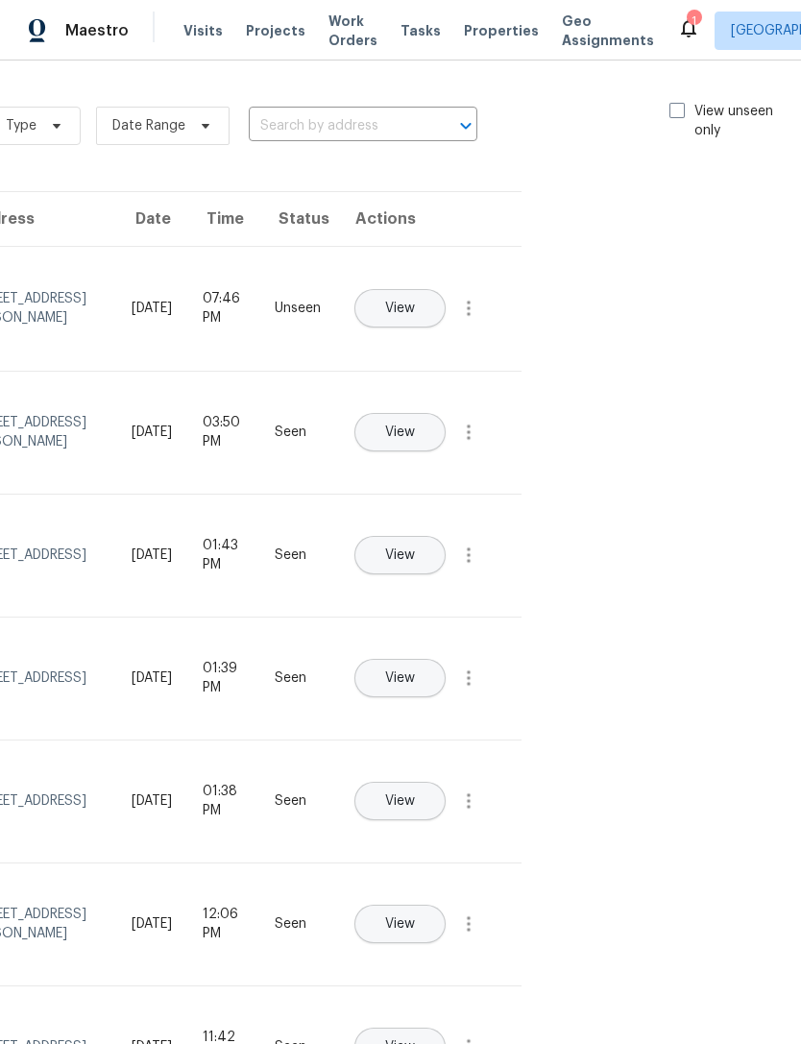
scroll to position [0, 216]
click at [671, 110] on span at bounding box center [678, 110] width 15 height 15
click at [671, 110] on input "View unseen only" at bounding box center [677, 108] width 12 height 12
checkbox input "true"
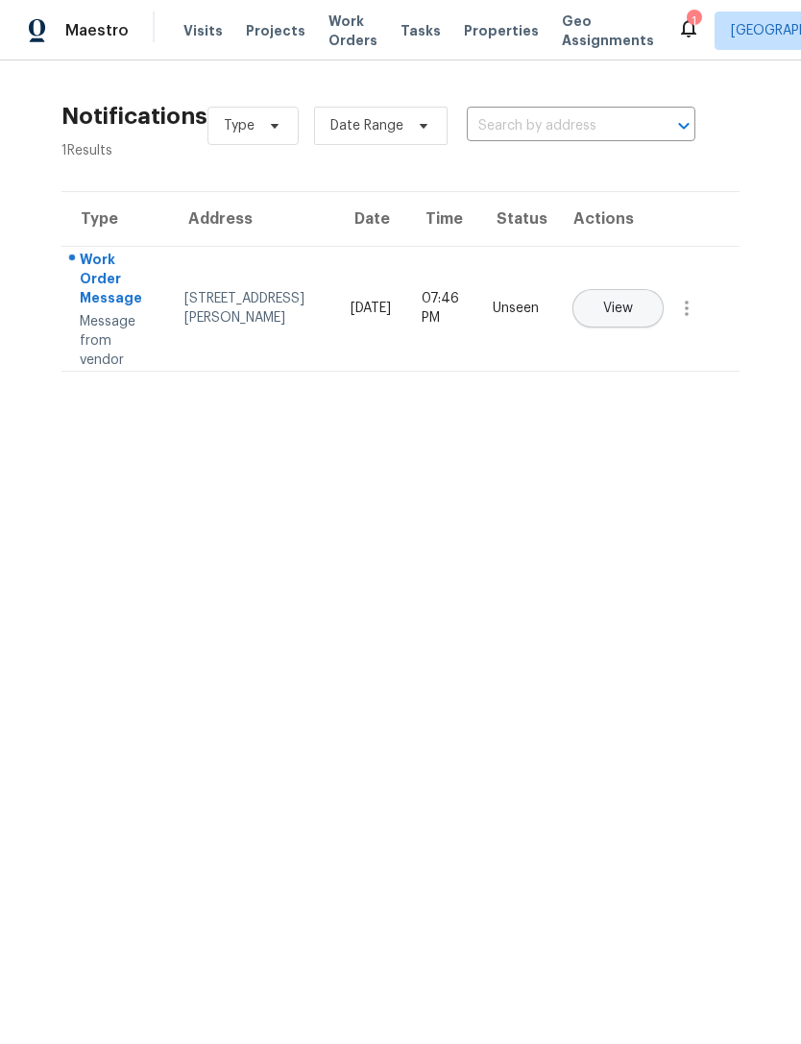
scroll to position [0, 0]
click at [633, 302] on span "View" at bounding box center [618, 309] width 30 height 14
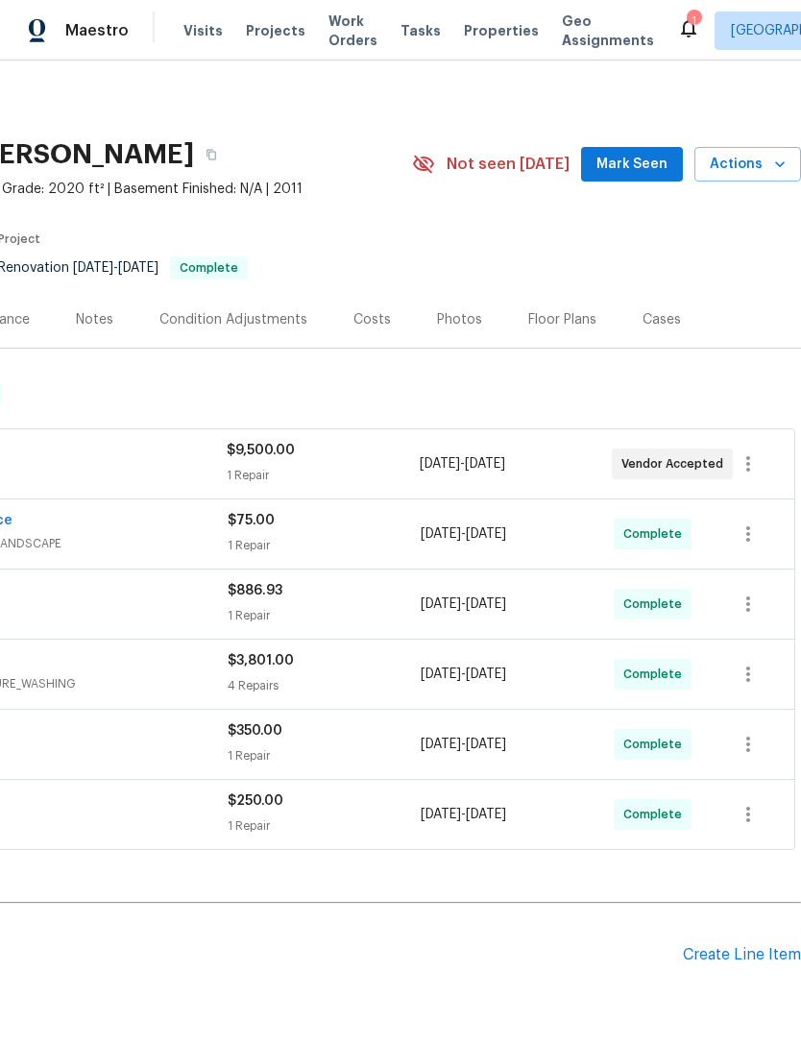
scroll to position [0, 284]
click at [358, 310] on div "Costs" at bounding box center [371, 319] width 37 height 19
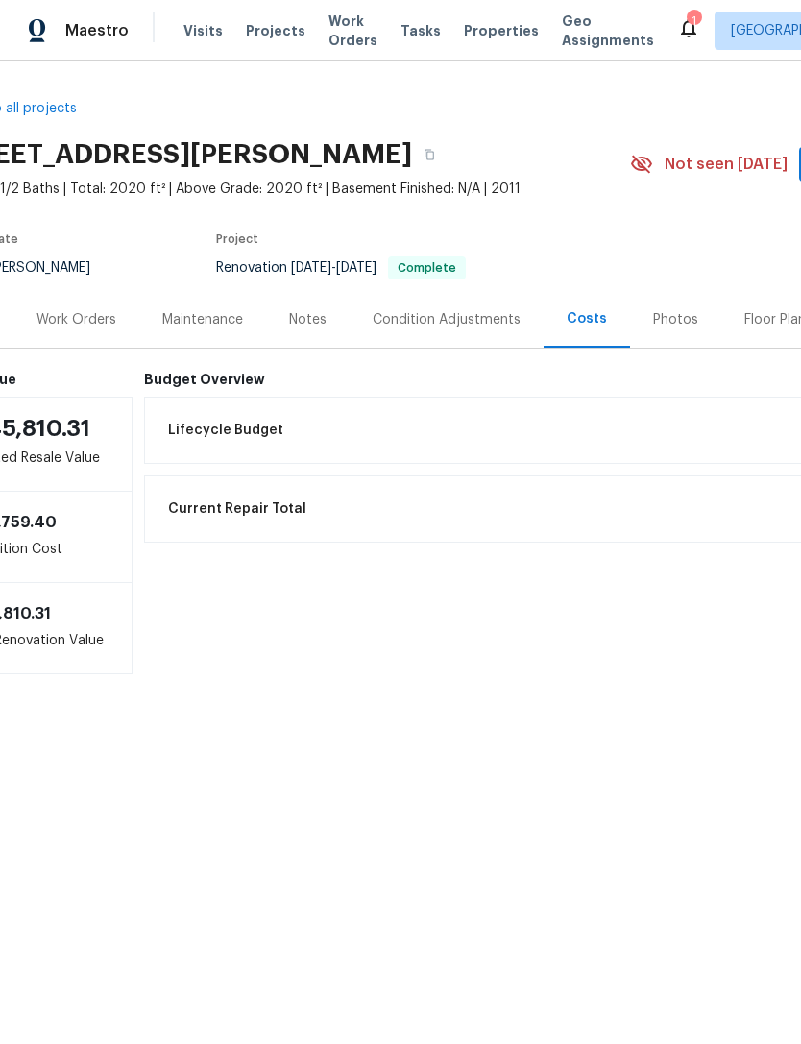
scroll to position [0, 64]
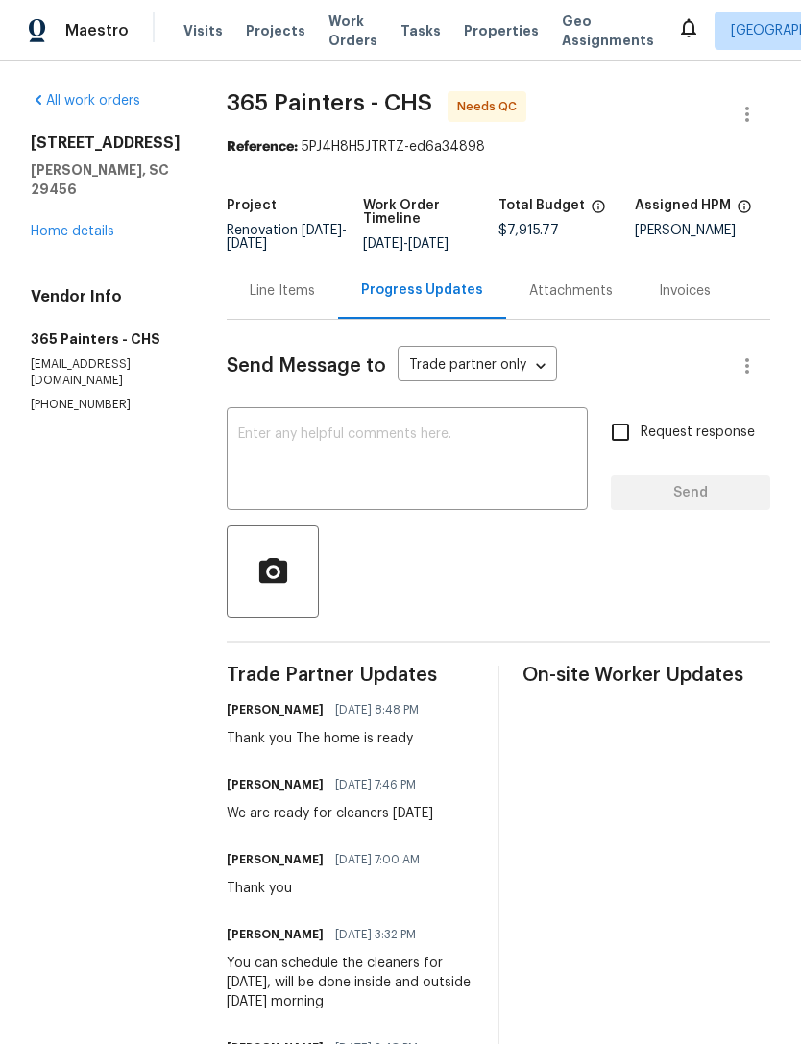
click at [324, 445] on textarea at bounding box center [407, 460] width 338 height 67
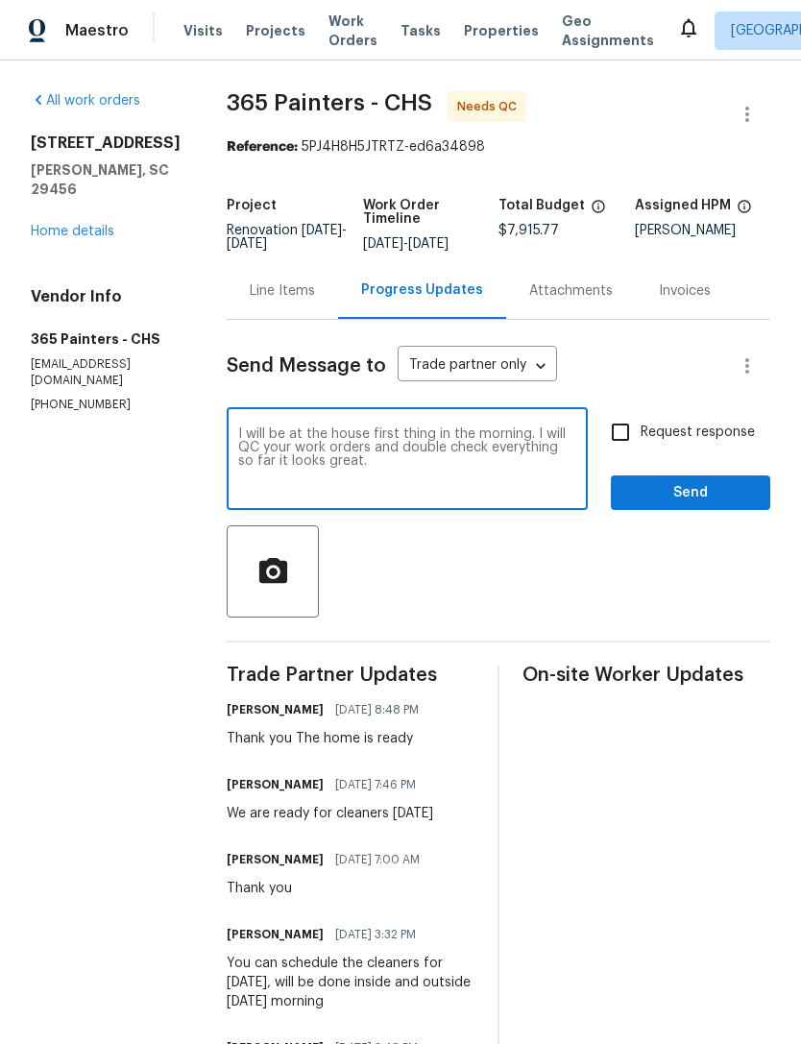
type textarea "I will be at the house first thing in the morning. I will QC your work orders a…"
click at [689, 489] on span "Send" at bounding box center [690, 493] width 129 height 24
